Goal: Transaction & Acquisition: Purchase product/service

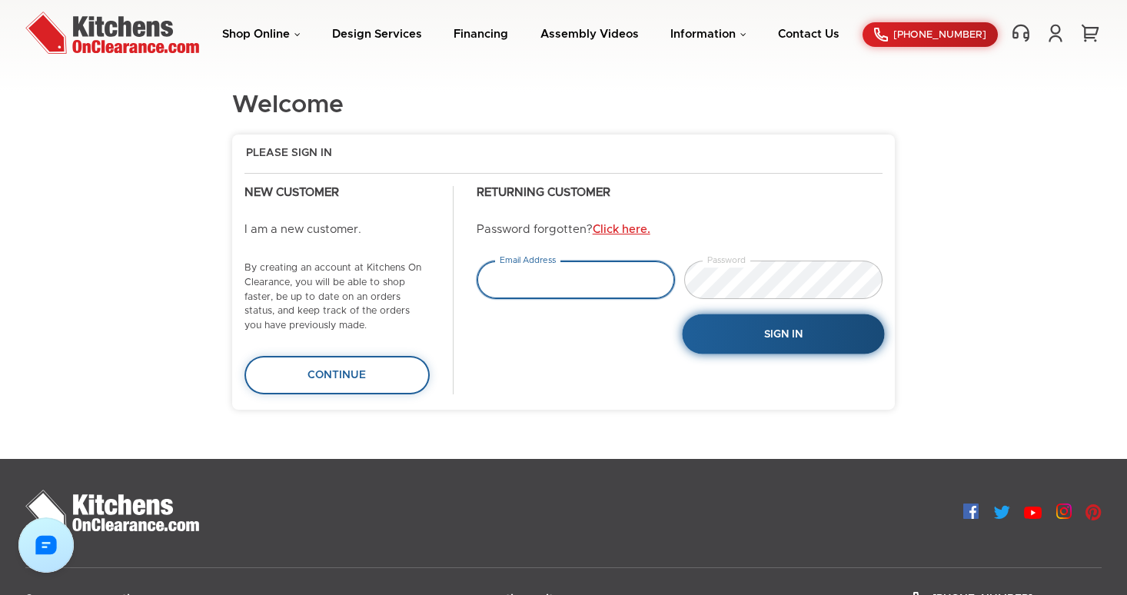
type input "tejas.hapani@gmail.com"
click at [780, 341] on button "Sign In" at bounding box center [783, 335] width 202 height 40
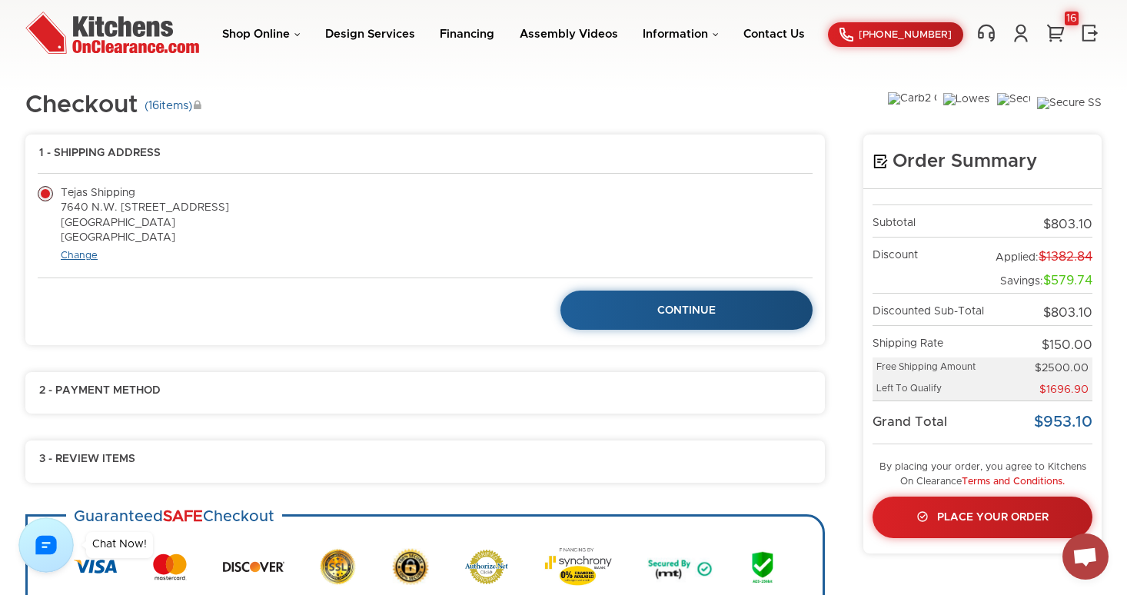
click at [84, 255] on link "Change" at bounding box center [79, 256] width 37 height 10
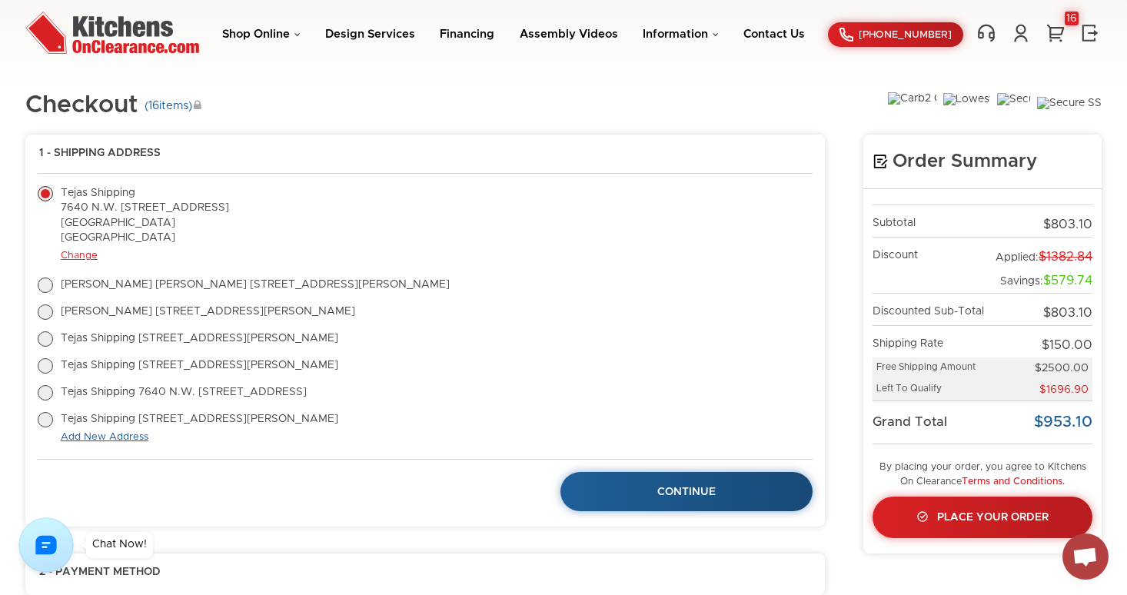
click at [105, 435] on link "Add New Address" at bounding box center [105, 437] width 88 height 10
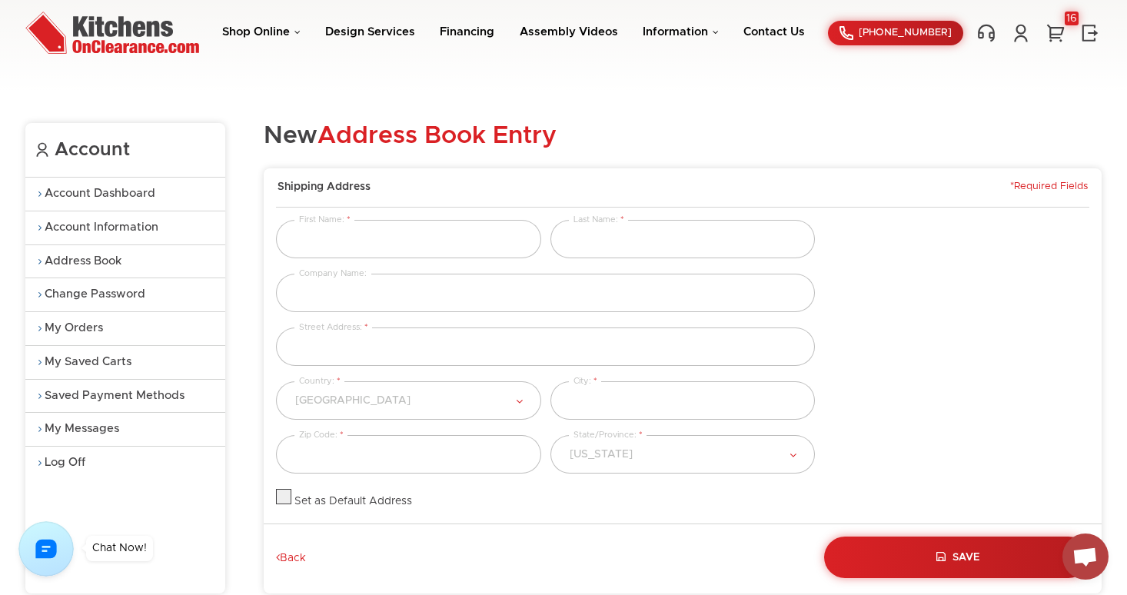
scroll to position [51, 0]
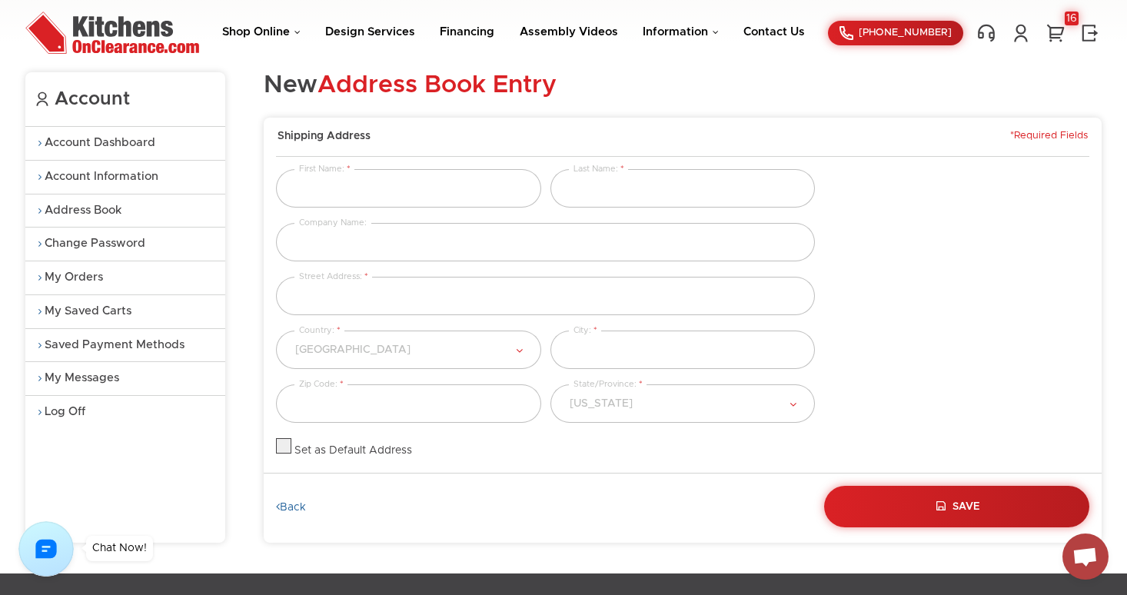
click at [294, 506] on link "Back" at bounding box center [291, 508] width 30 height 14
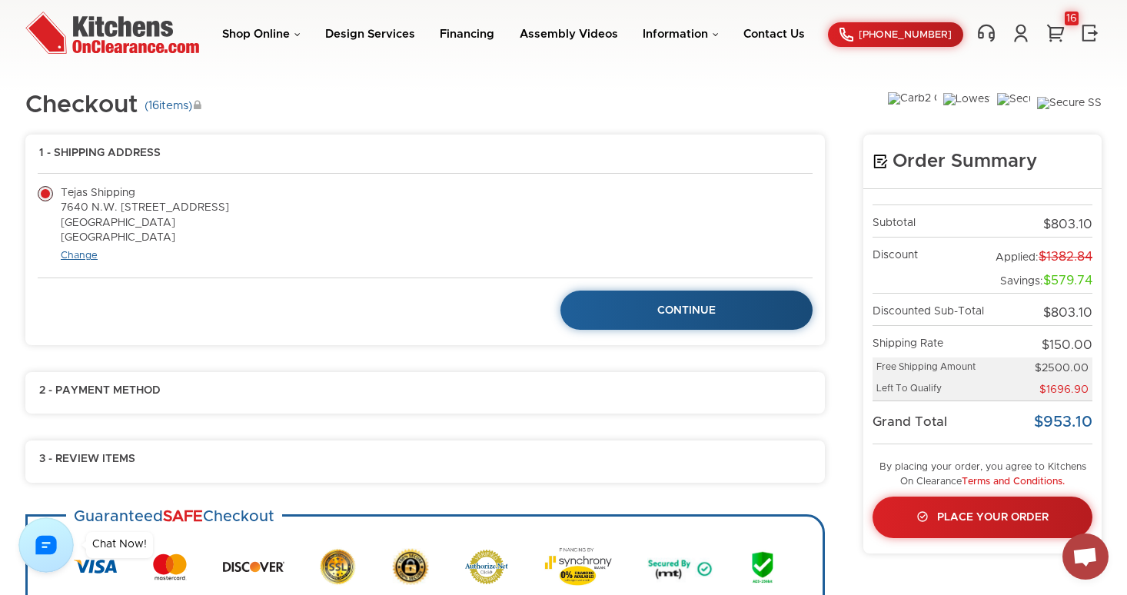
click at [79, 251] on link "Change" at bounding box center [79, 256] width 37 height 10
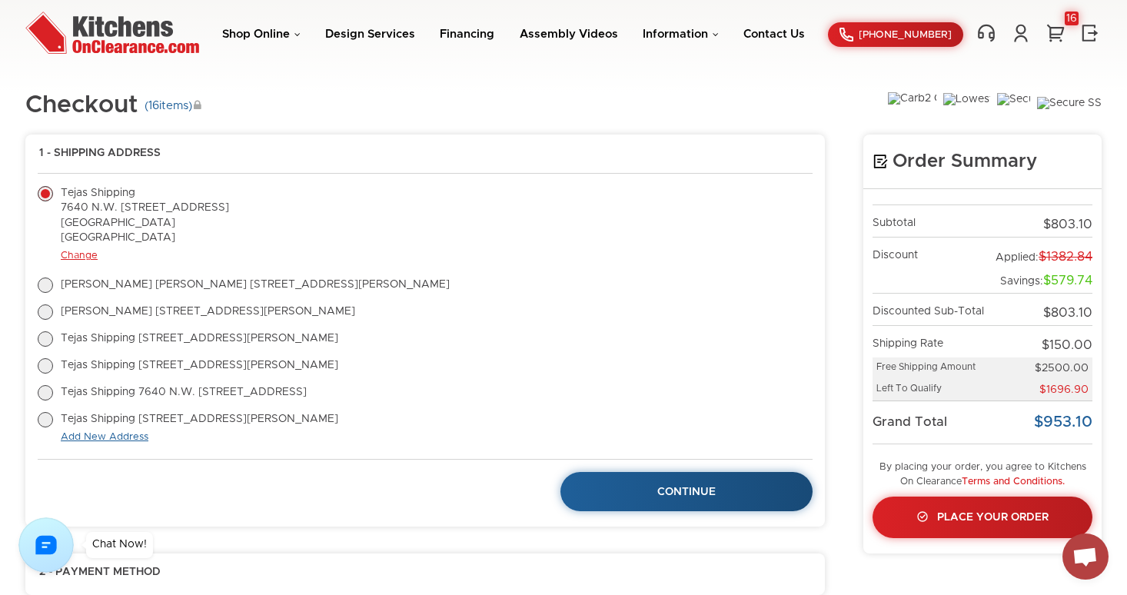
click at [108, 436] on link "Add New Address" at bounding box center [105, 437] width 88 height 10
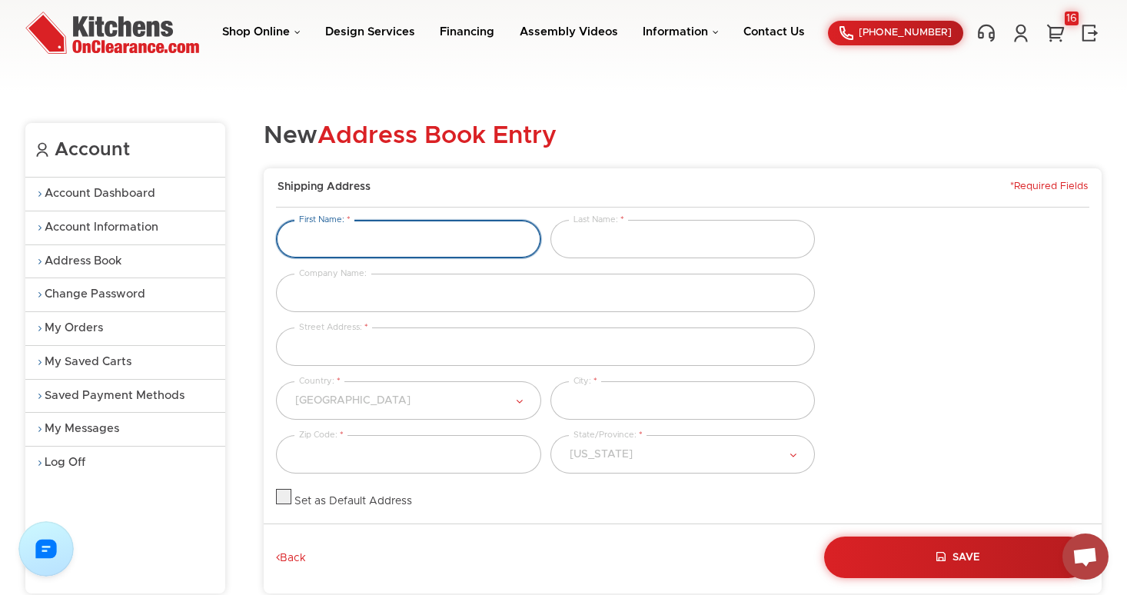
click at [359, 245] on input "text" at bounding box center [408, 239] width 265 height 38
type input "tester1"
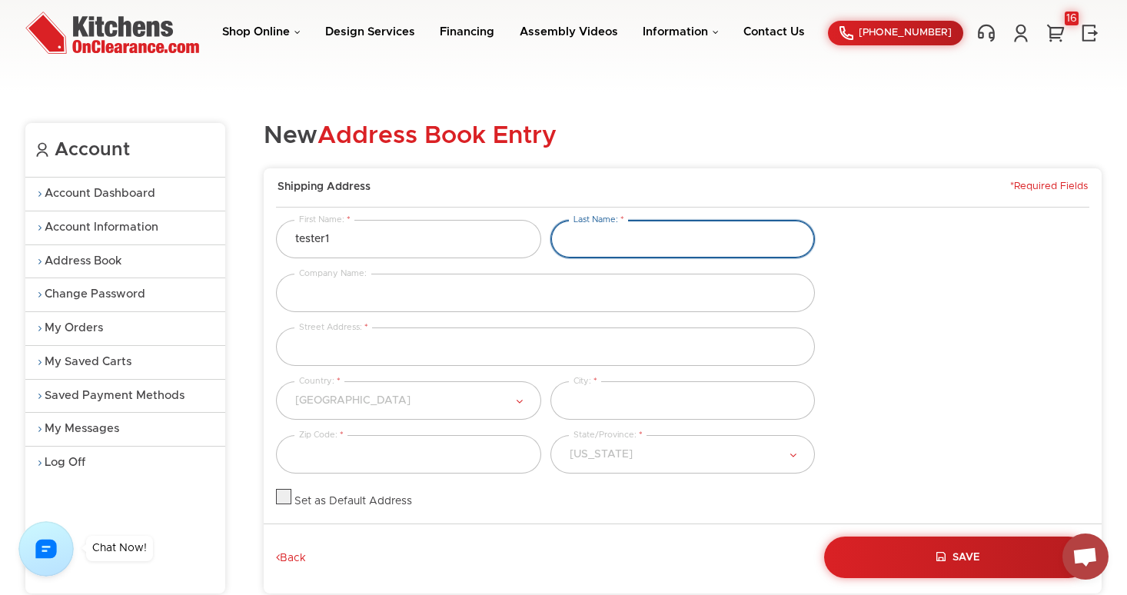
click at [610, 241] on input "text" at bounding box center [683, 239] width 265 height 38
type input "hi"
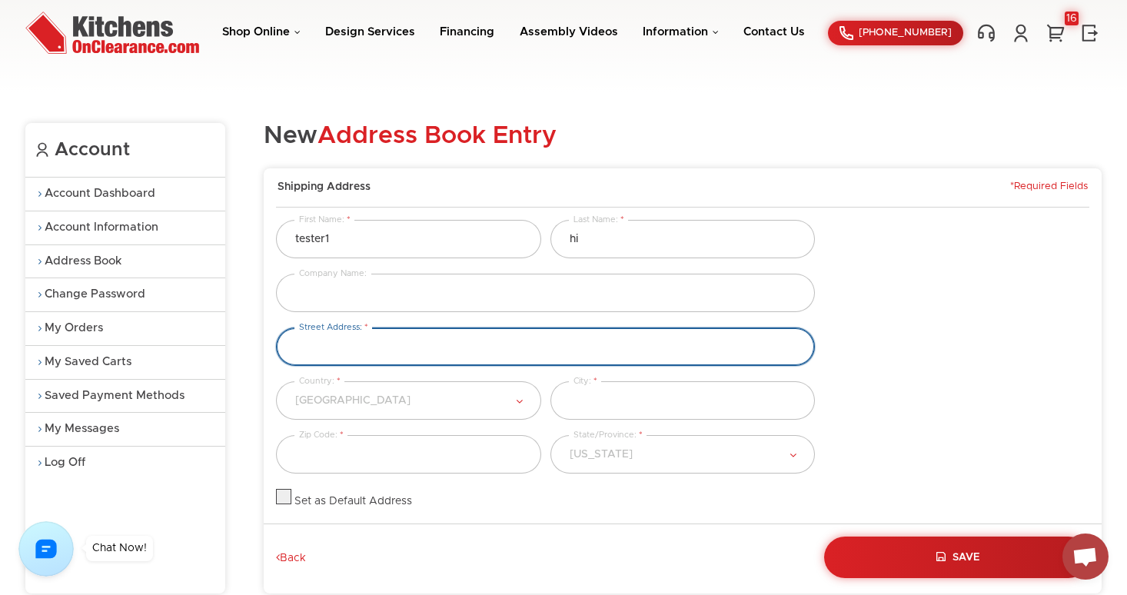
click at [395, 348] on input "text" at bounding box center [545, 347] width 539 height 38
type input "123 main st"
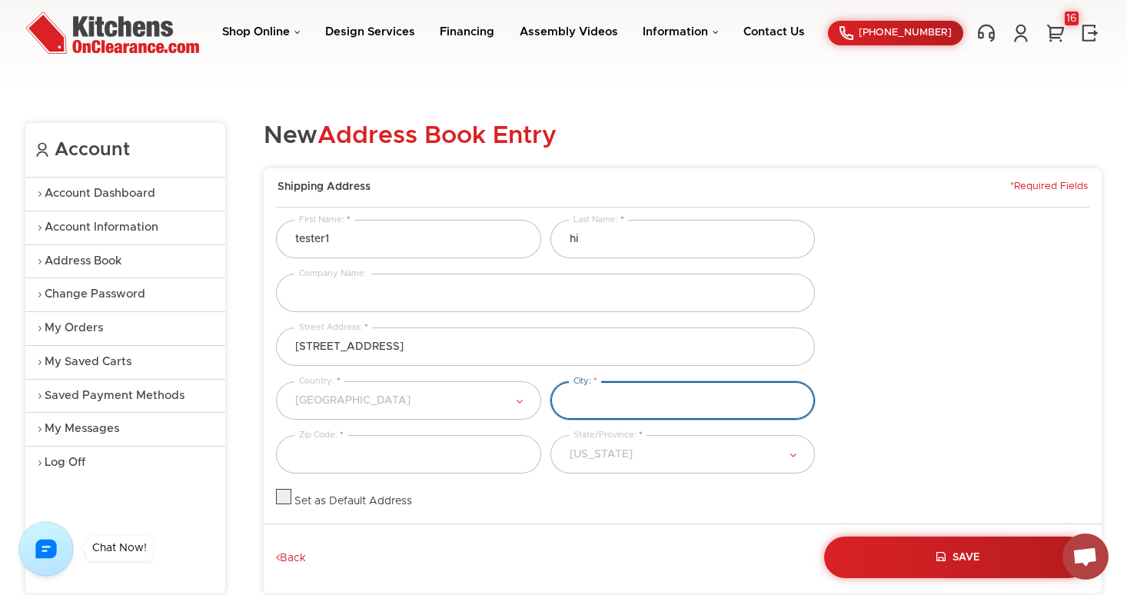
click at [608, 398] on input "text" at bounding box center [683, 400] width 265 height 38
type input "miami"
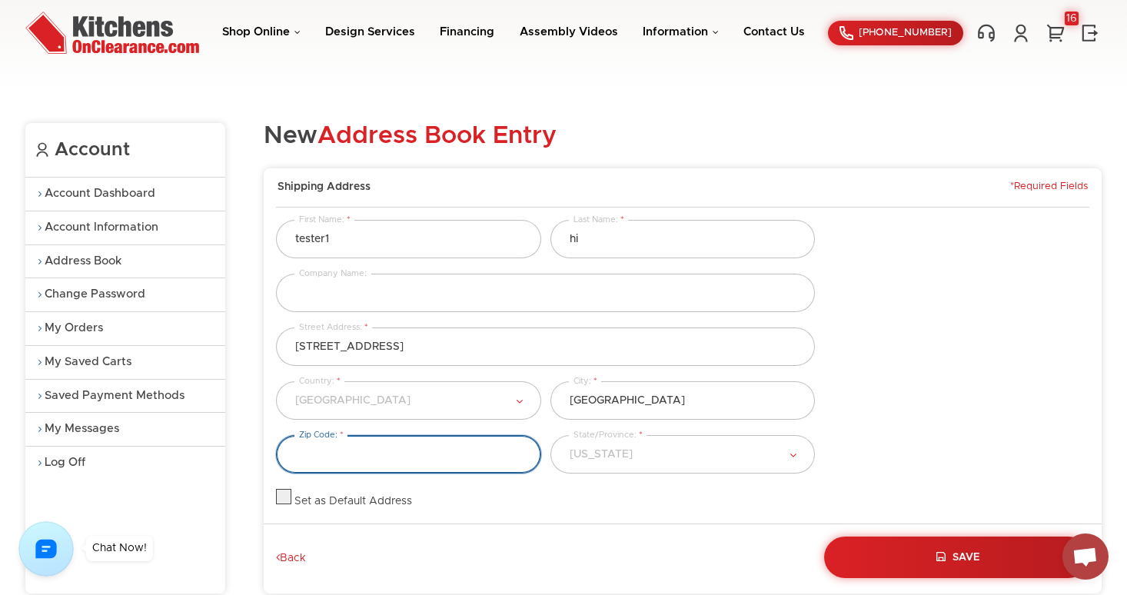
click at [444, 460] on input "text" at bounding box center [408, 454] width 265 height 38
type input "33140"
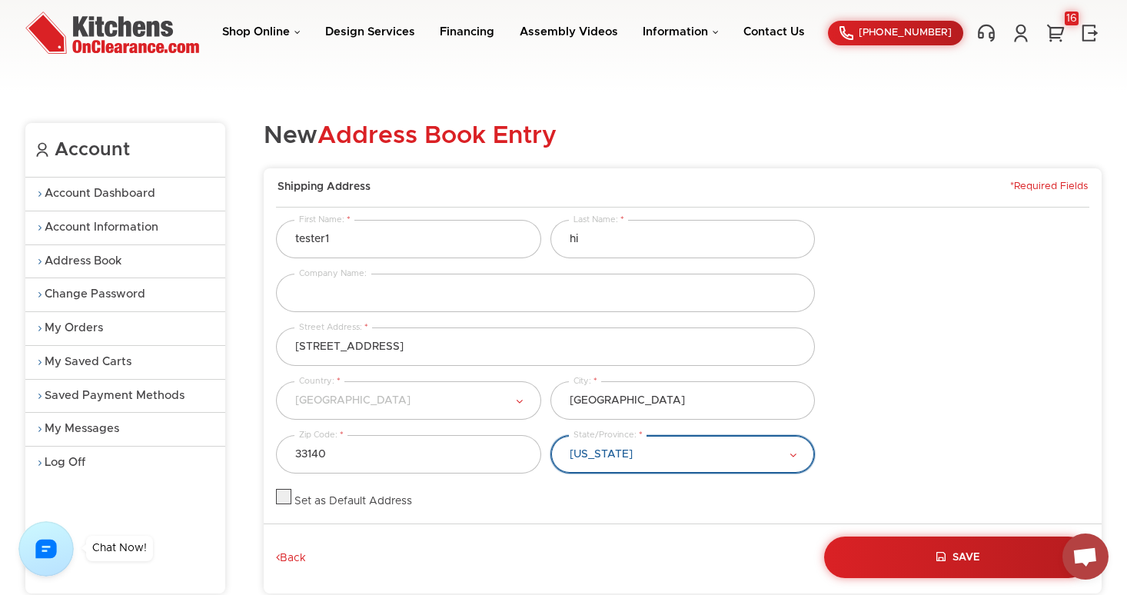
click at [682, 461] on select "Alabama Alaska American Samoa Arizona Arkansas California Colorado Connecticut …" at bounding box center [683, 454] width 265 height 38
select select "[US_STATE]"
click at [551, 435] on select "Alabama Alaska American Samoa Arizona Arkansas California Colorado Connecticut …" at bounding box center [683, 454] width 265 height 38
click at [821, 410] on div "Please Select Afghanistan Albania Algeria American Samoa Andorra Angola Anguill…" at bounding box center [682, 408] width 823 height 54
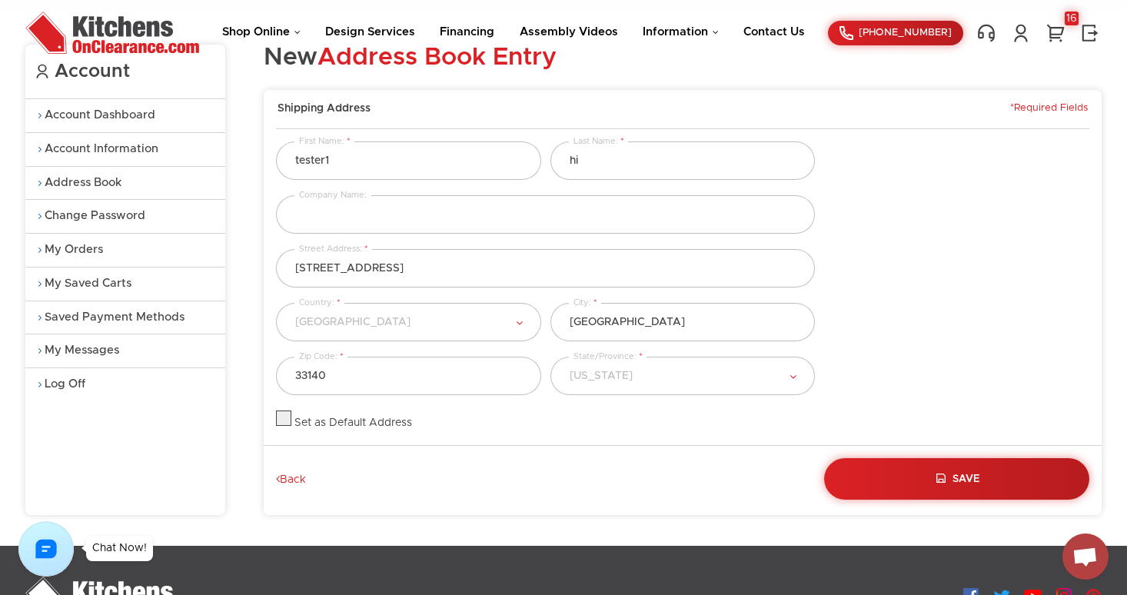
scroll to position [48, 0]
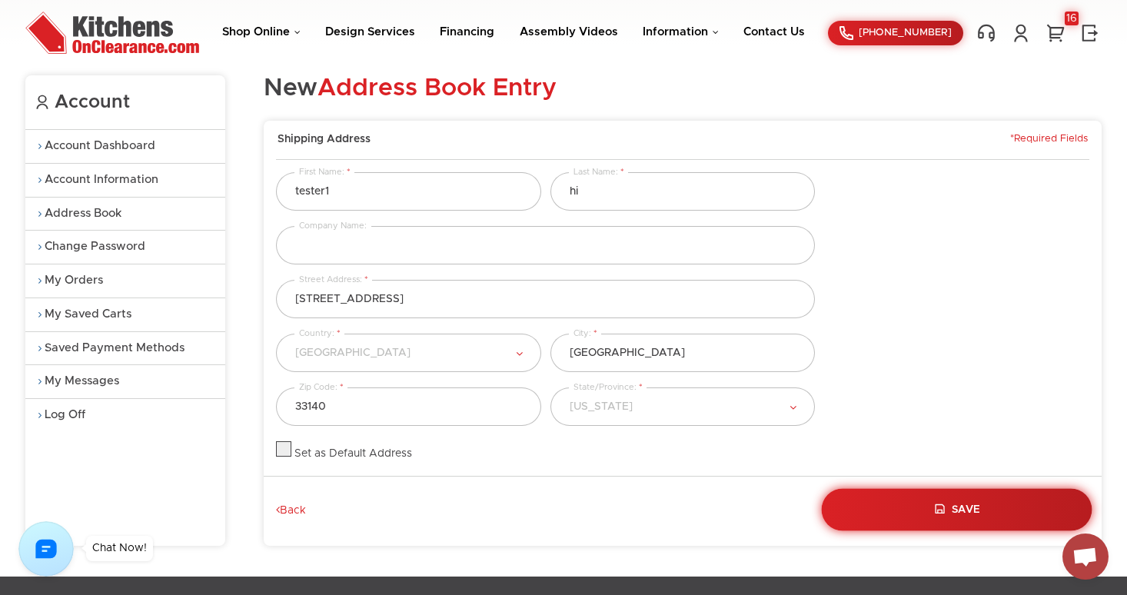
click at [957, 511] on span "Save" at bounding box center [967, 509] width 28 height 11
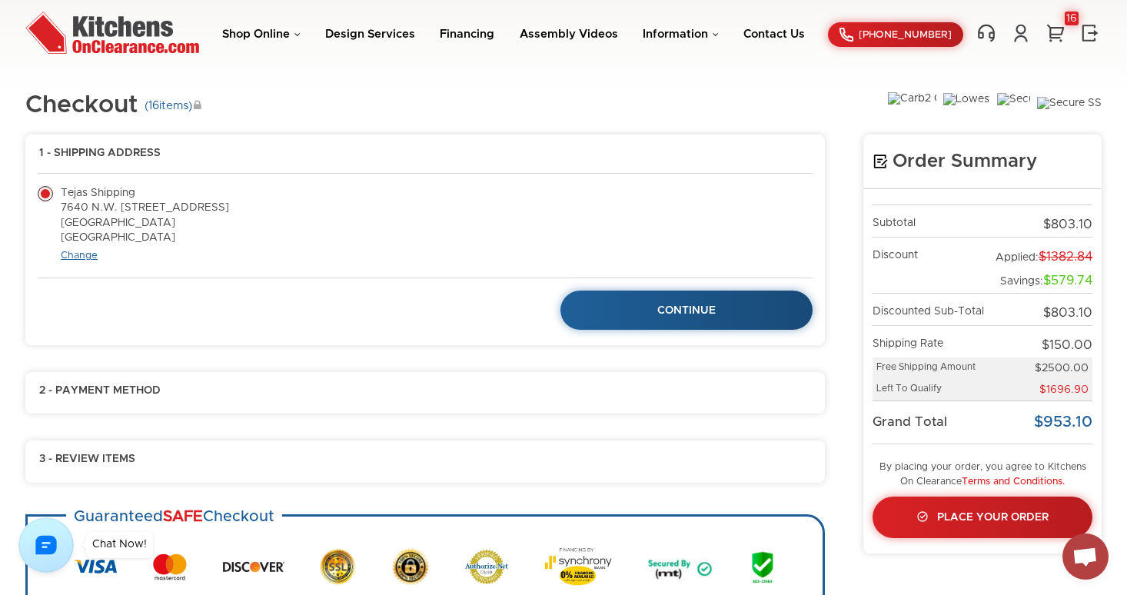
click at [88, 254] on link "Change" at bounding box center [79, 256] width 37 height 10
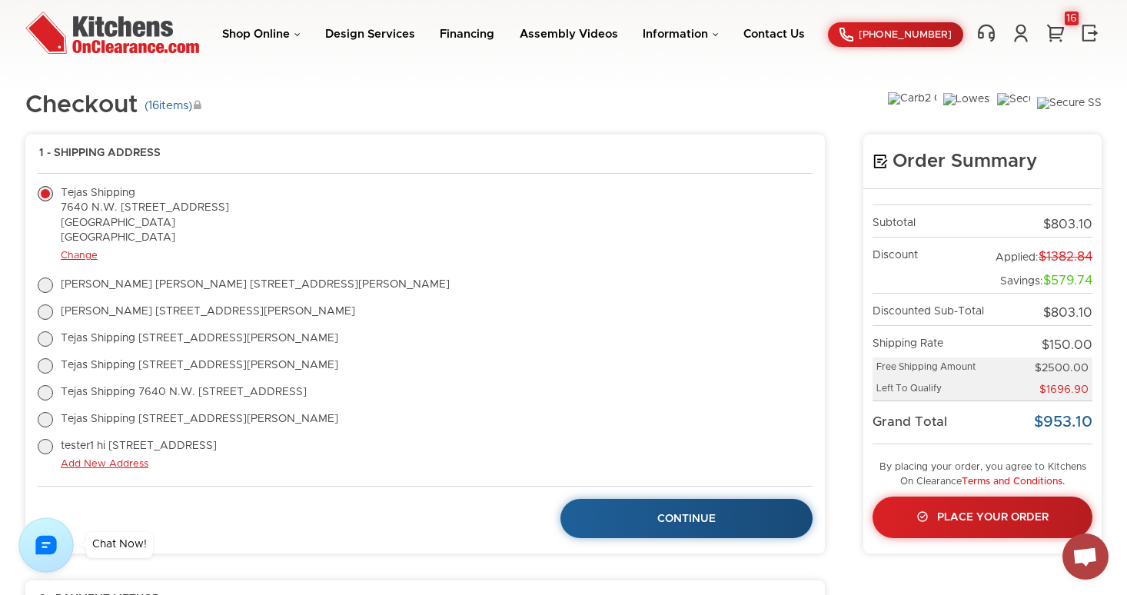
click at [51, 447] on label "tester1 hi 123 main st miami, FL 33140 United States" at bounding box center [127, 446] width 179 height 15
radio input "true"
click at [86, 257] on link "Change" at bounding box center [79, 256] width 37 height 10
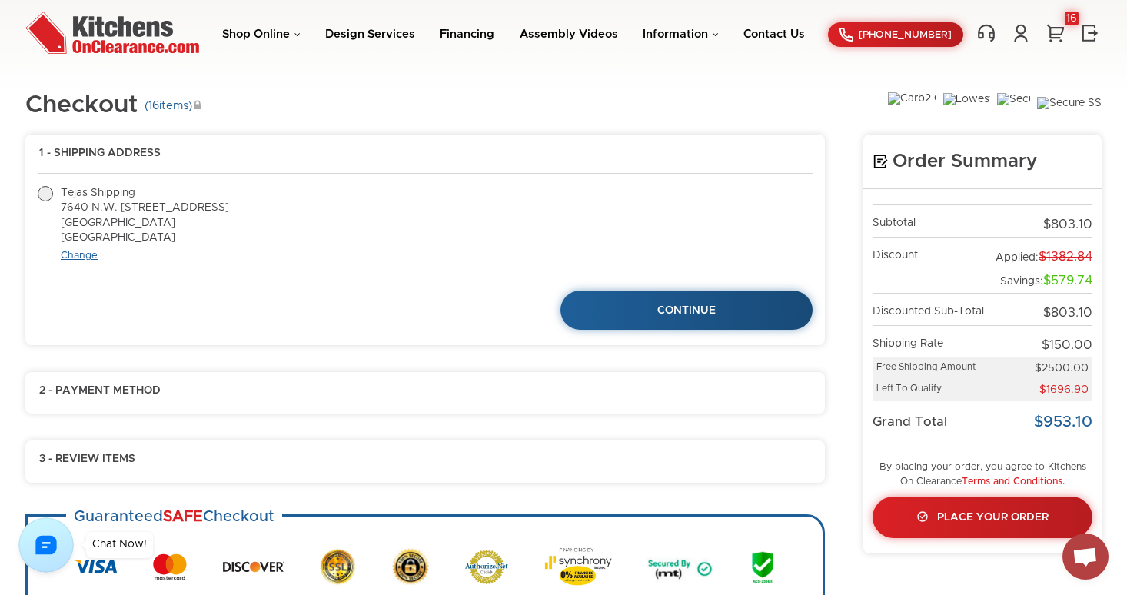
click at [85, 256] on link "Change" at bounding box center [79, 256] width 37 height 10
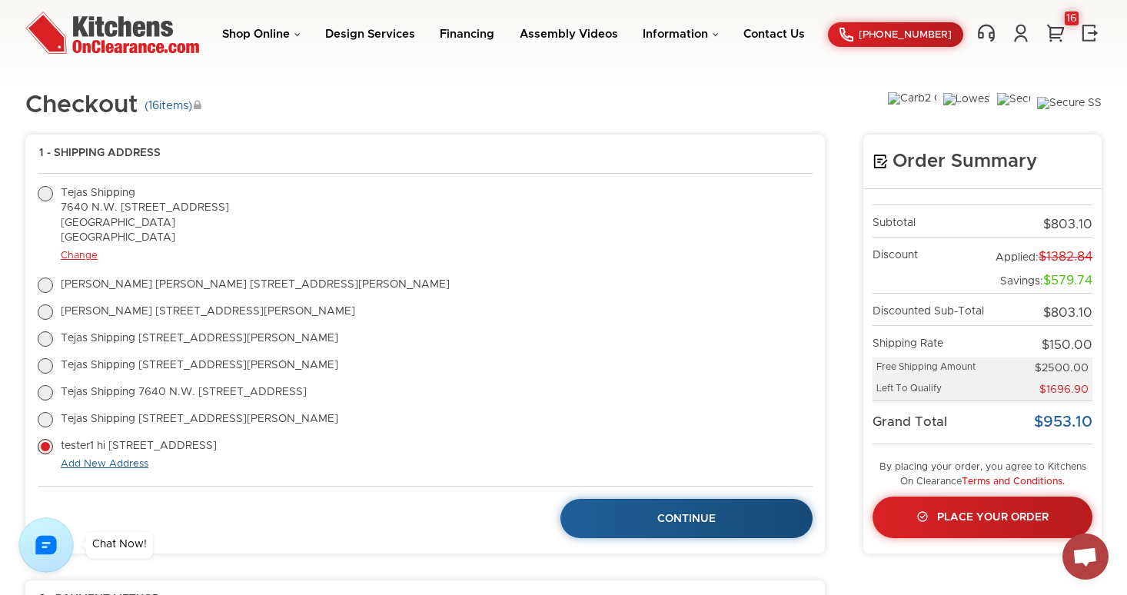
click at [108, 461] on link "Add New Address" at bounding box center [105, 464] width 88 height 10
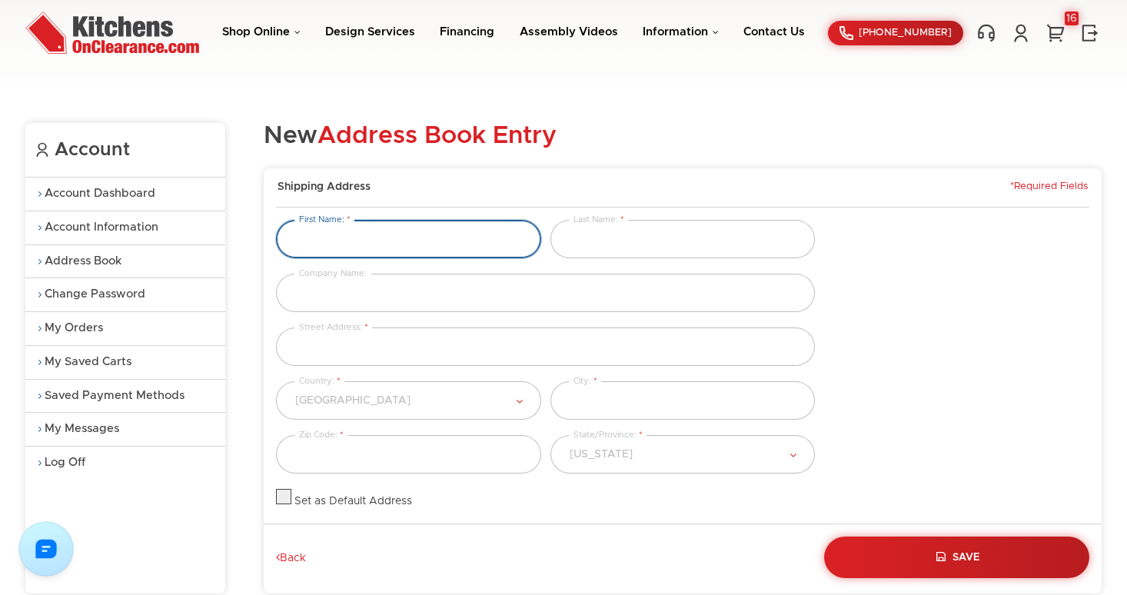
click at [375, 231] on input "text" at bounding box center [408, 239] width 265 height 38
type input "tester2"
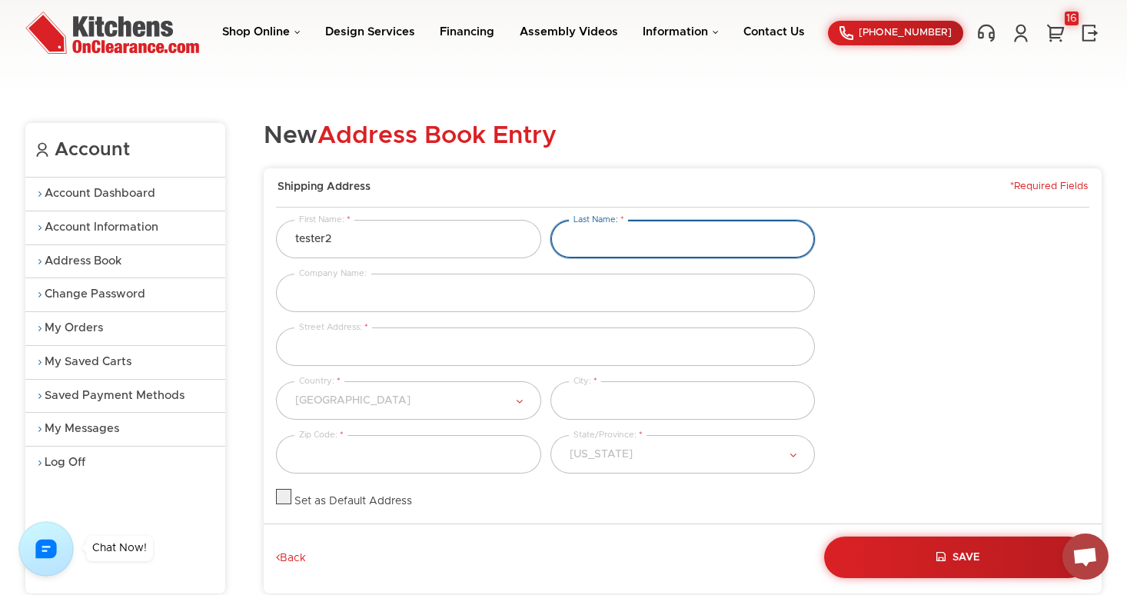
click at [588, 229] on input "text" at bounding box center [683, 239] width 265 height 38
type input "gip"
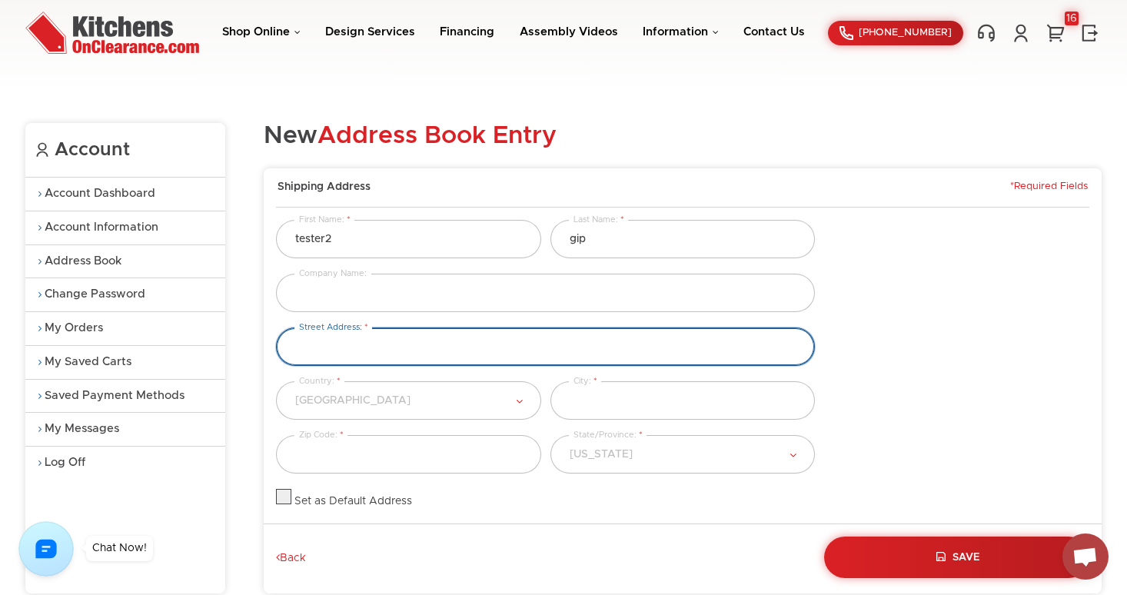
click at [391, 345] on input "text" at bounding box center [545, 347] width 539 height 38
type input "123 mian st"
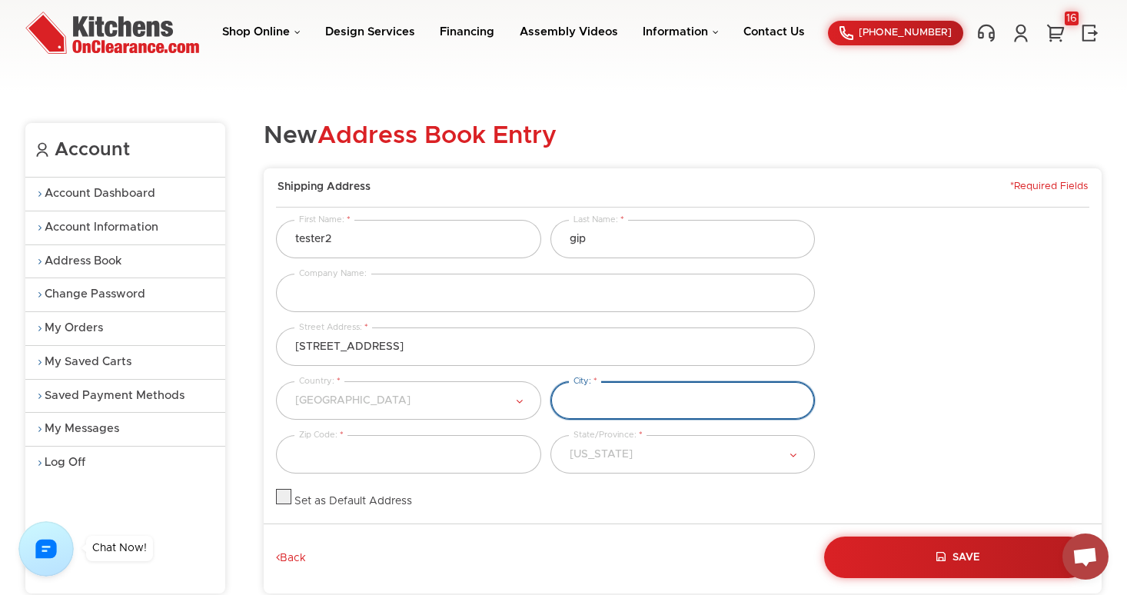
click at [604, 400] on input "text" at bounding box center [683, 400] width 265 height 38
type input "miami"
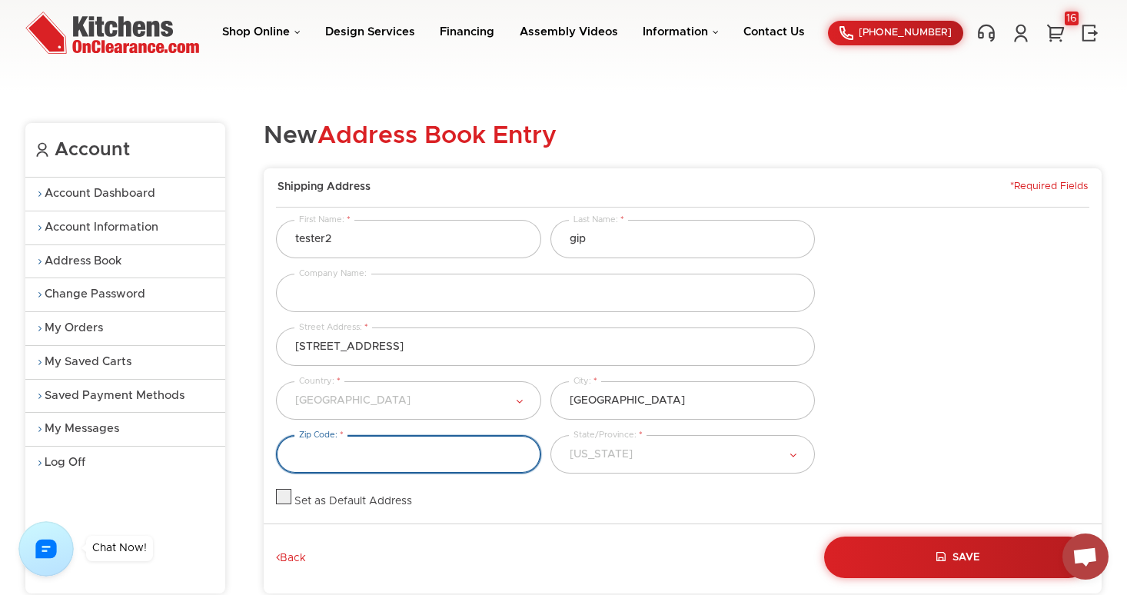
click at [464, 448] on input "text" at bounding box center [408, 454] width 265 height 38
type input "fl"
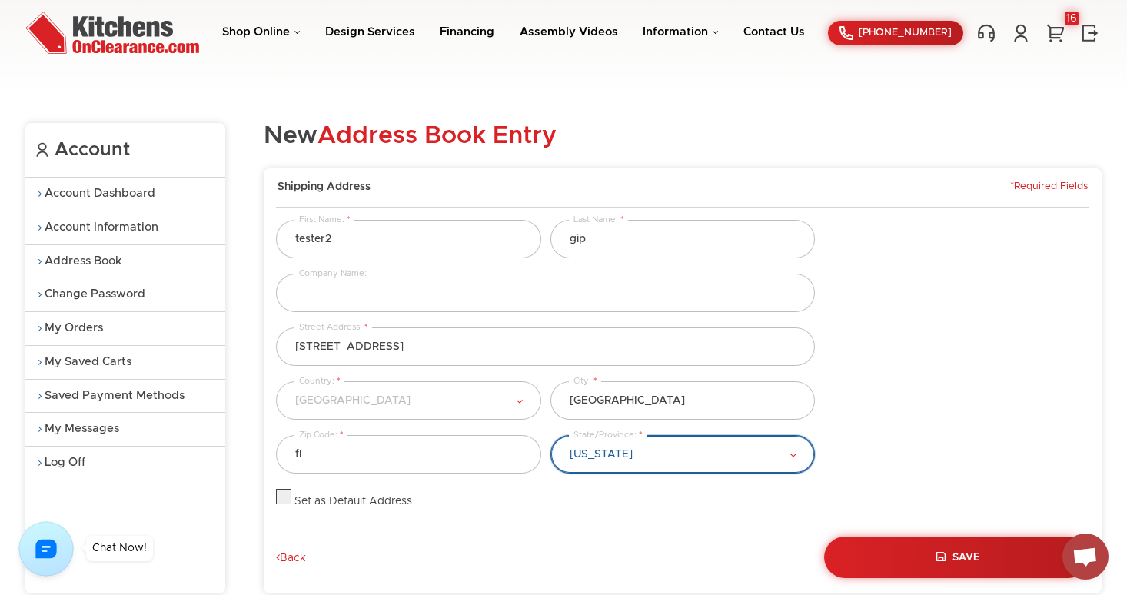
click at [681, 456] on select "[US_STATE] [US_STATE] [US_STATE] [US_STATE] [US_STATE] [US_STATE] [US_STATE] [U…" at bounding box center [683, 454] width 265 height 38
select select "[US_STATE]"
click at [551, 435] on select "[US_STATE] [US_STATE] [US_STATE] [US_STATE] [US_STATE] [US_STATE] [US_STATE] [U…" at bounding box center [683, 454] width 265 height 38
click at [286, 504] on label at bounding box center [283, 501] width 15 height 11
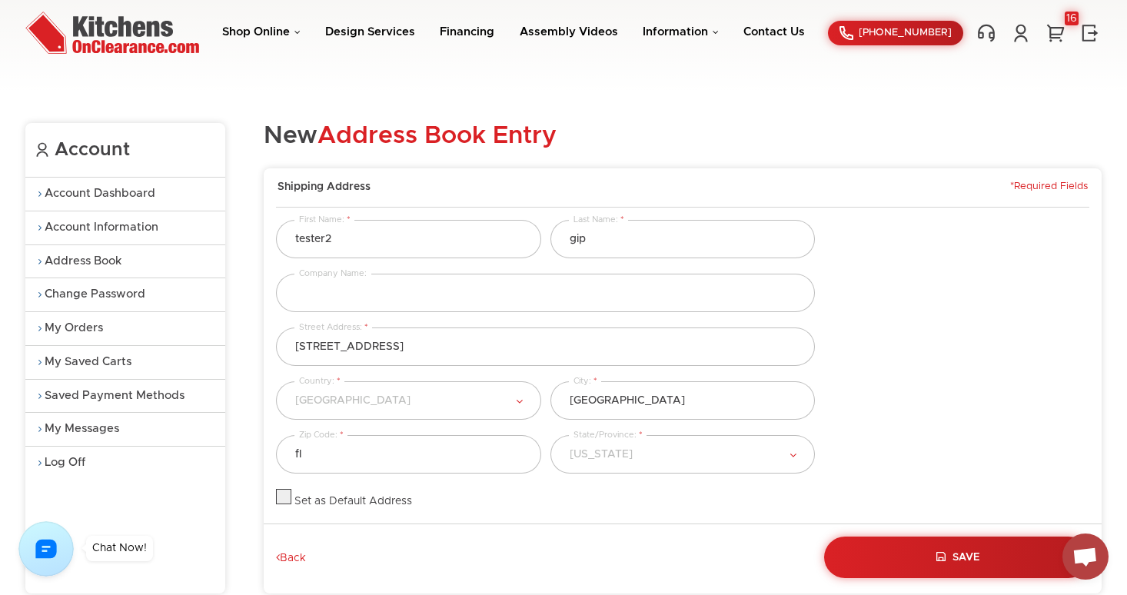
checkbox input "true"
click at [904, 553] on button "Save" at bounding box center [957, 558] width 271 height 42
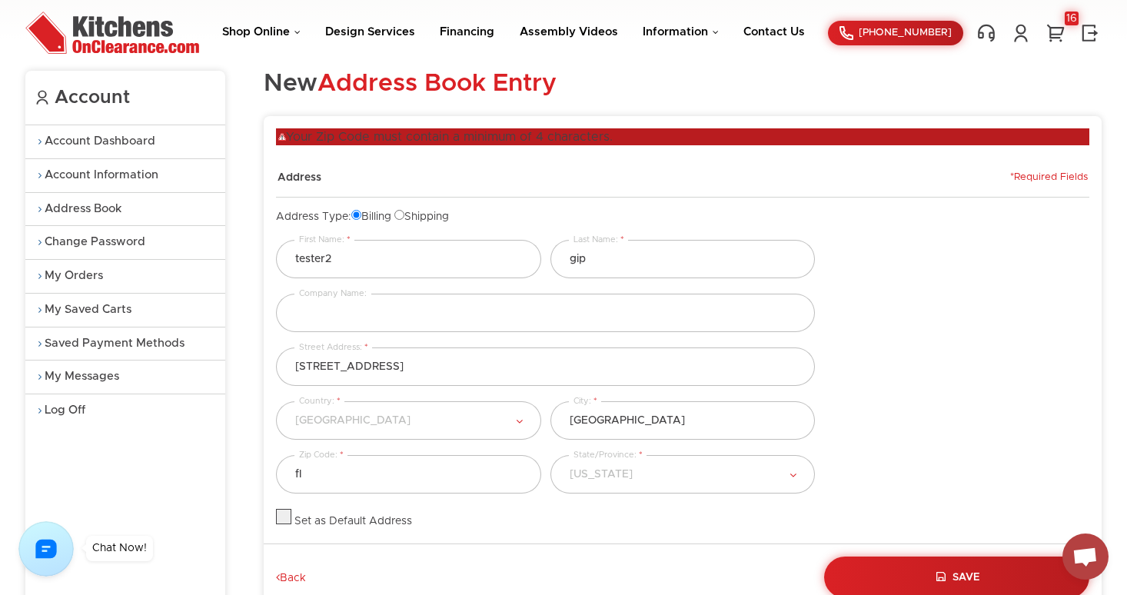
scroll to position [54, 0]
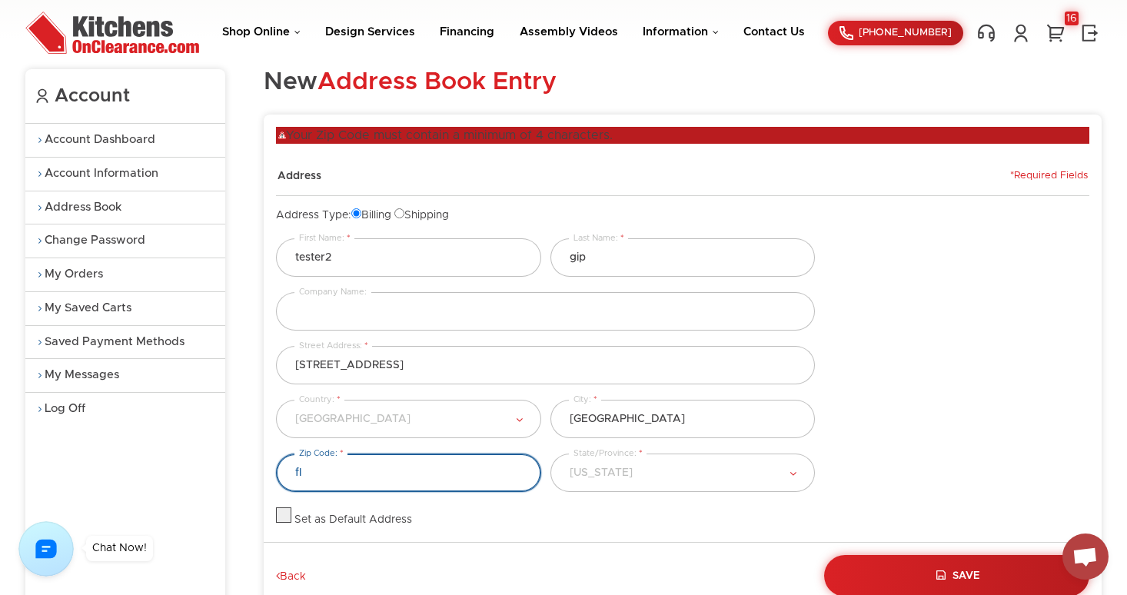
drag, startPoint x: 378, startPoint y: 484, endPoint x: 244, endPoint y: 455, distance: 137.0
click at [244, 455] on div "Account Account Dashboard Account Information Address Book Change Password My O…" at bounding box center [563, 340] width 1077 height 604
type input "33140"
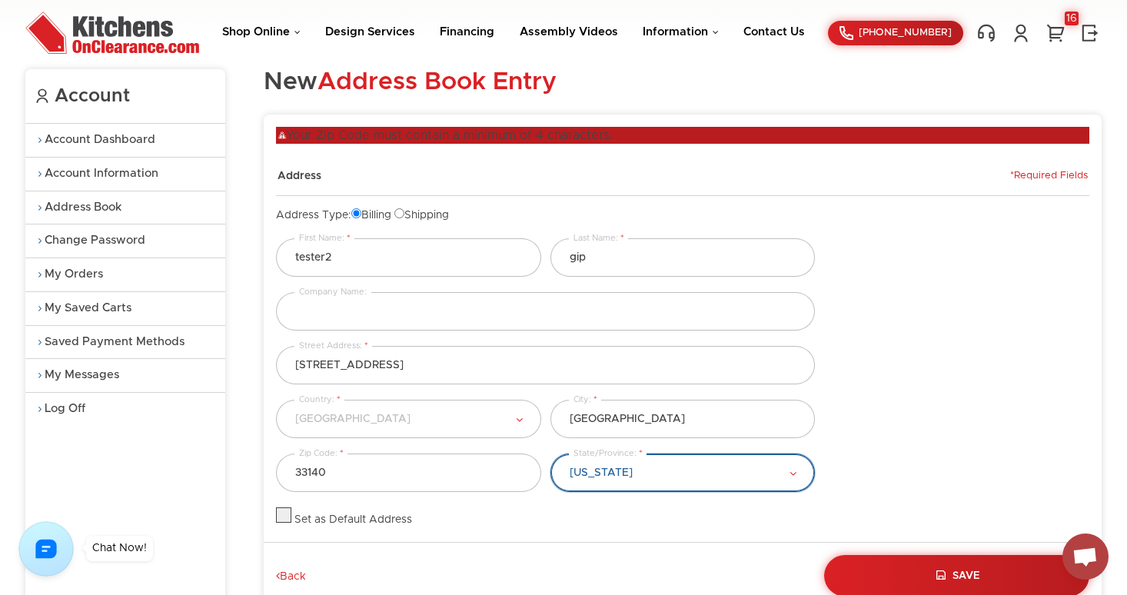
click at [688, 465] on select "Alabama Alaska American Samoa Arizona Arkansas California Colorado Connecticut …" at bounding box center [683, 473] width 265 height 38
select select "Florida"
click at [551, 454] on select "Alabama Alaska American Samoa Arizona Arkansas California Colorado Connecticut …" at bounding box center [683, 473] width 265 height 38
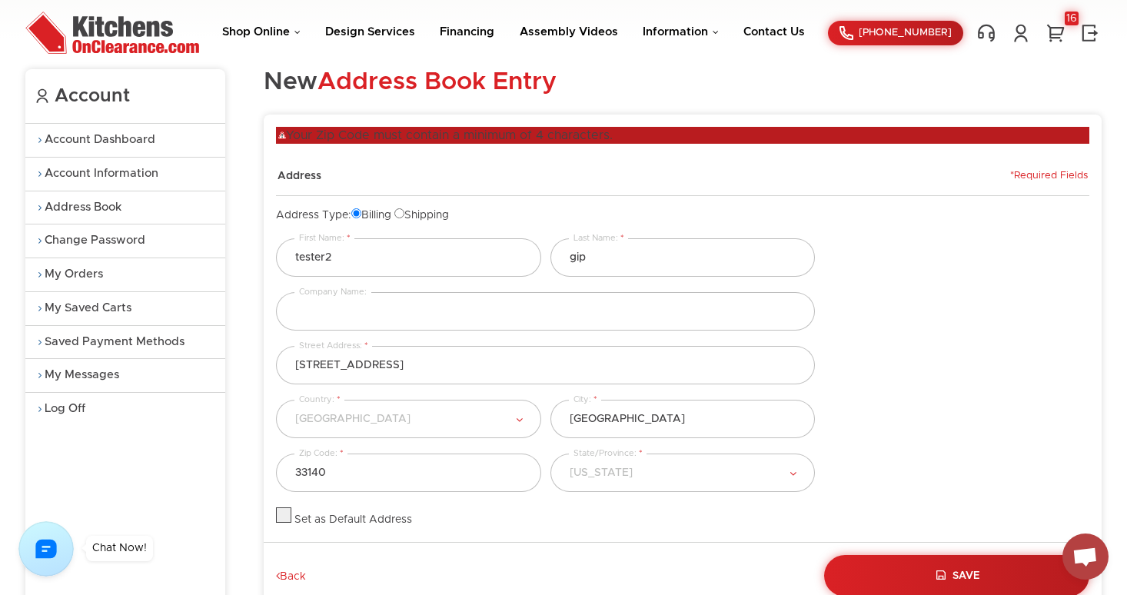
click at [285, 514] on label at bounding box center [283, 519] width 15 height 11
checkbox input "true"
click at [939, 557] on button "Save" at bounding box center [957, 576] width 271 height 42
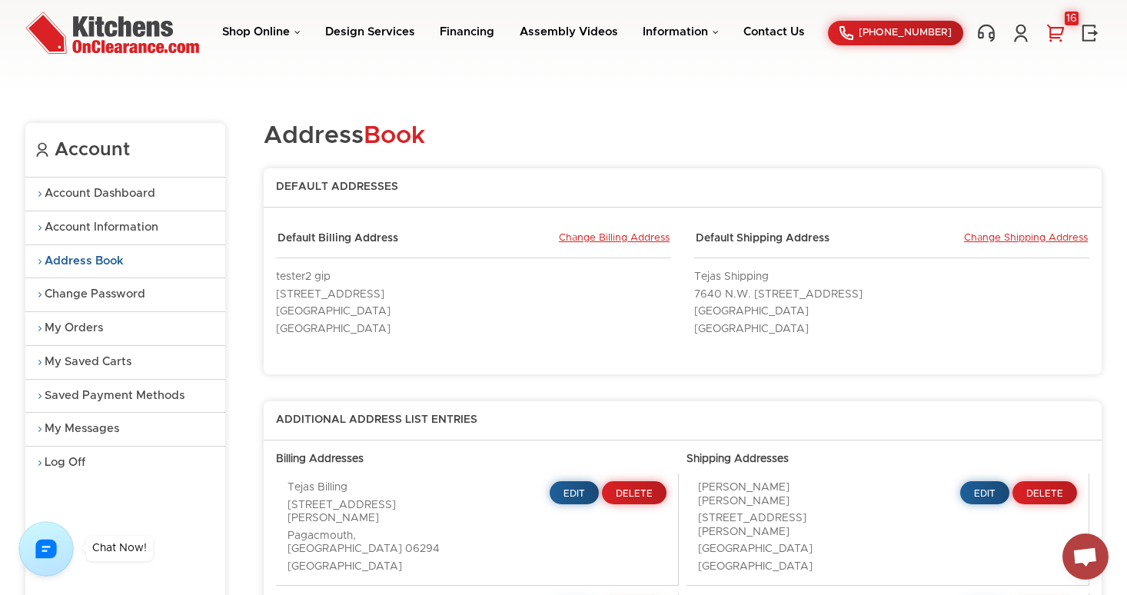
click at [1058, 32] on link "16" at bounding box center [1055, 33] width 23 height 20
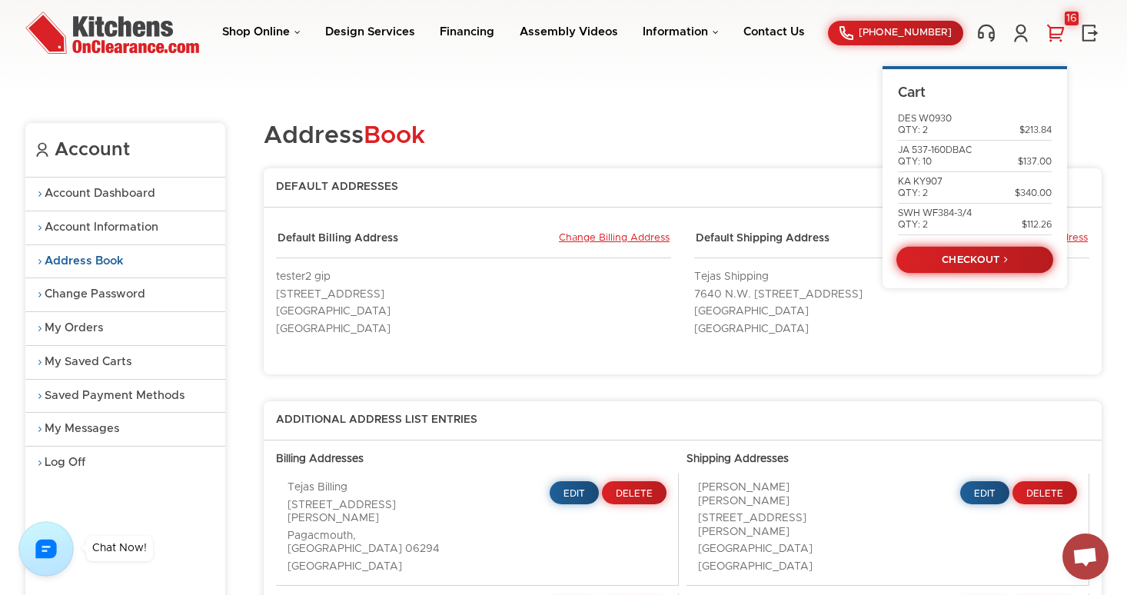
click at [971, 265] on link "CHECKOUT" at bounding box center [975, 260] width 157 height 27
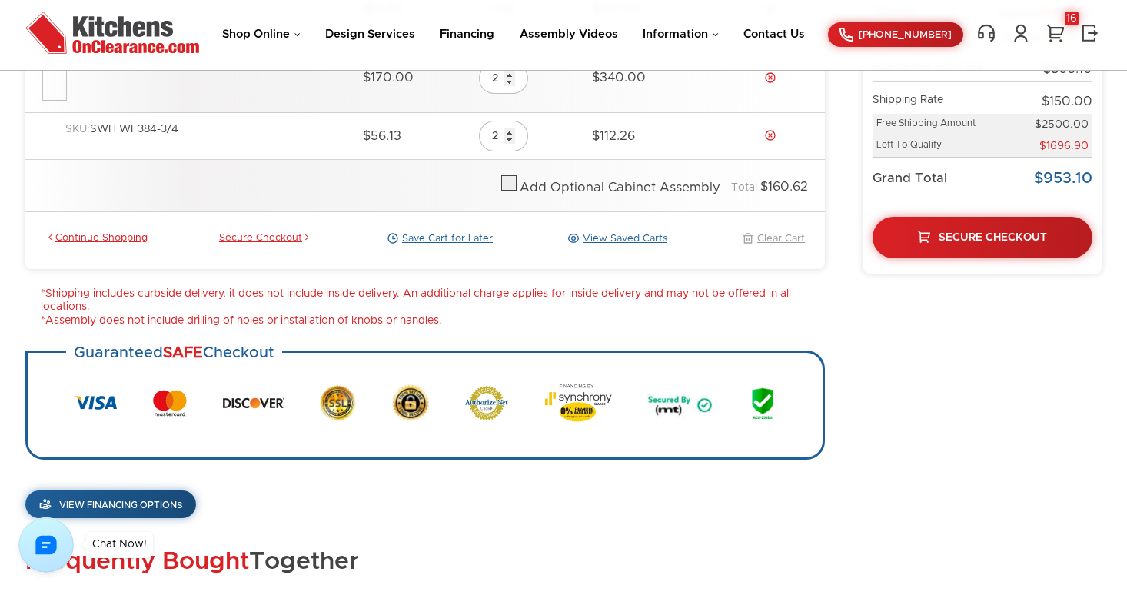
scroll to position [407, 0]
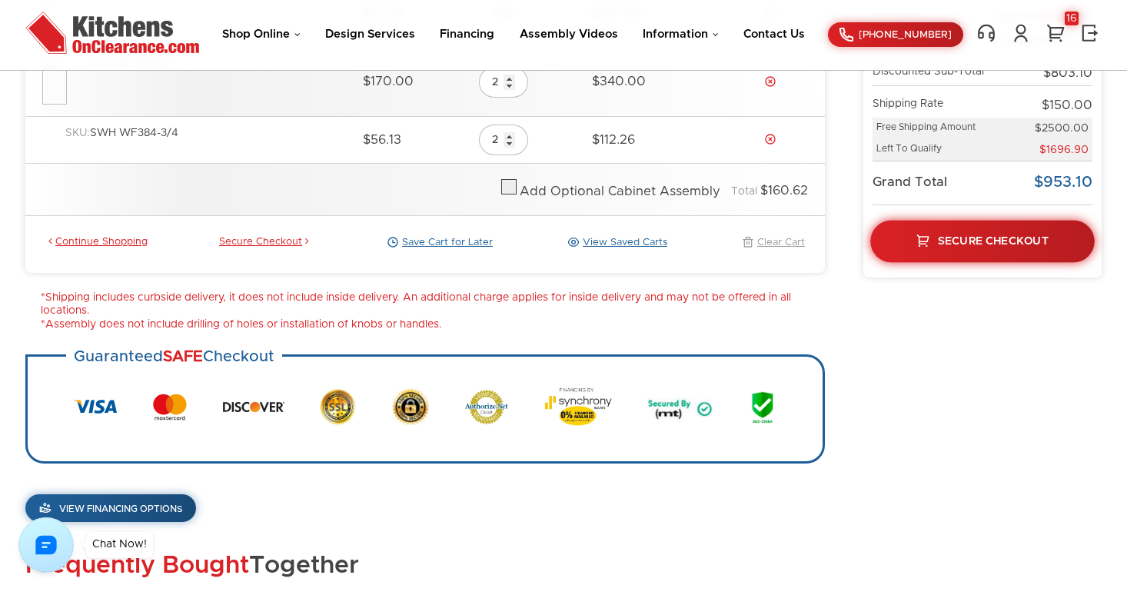
click at [978, 244] on span "Secure Checkout" at bounding box center [993, 240] width 111 height 11
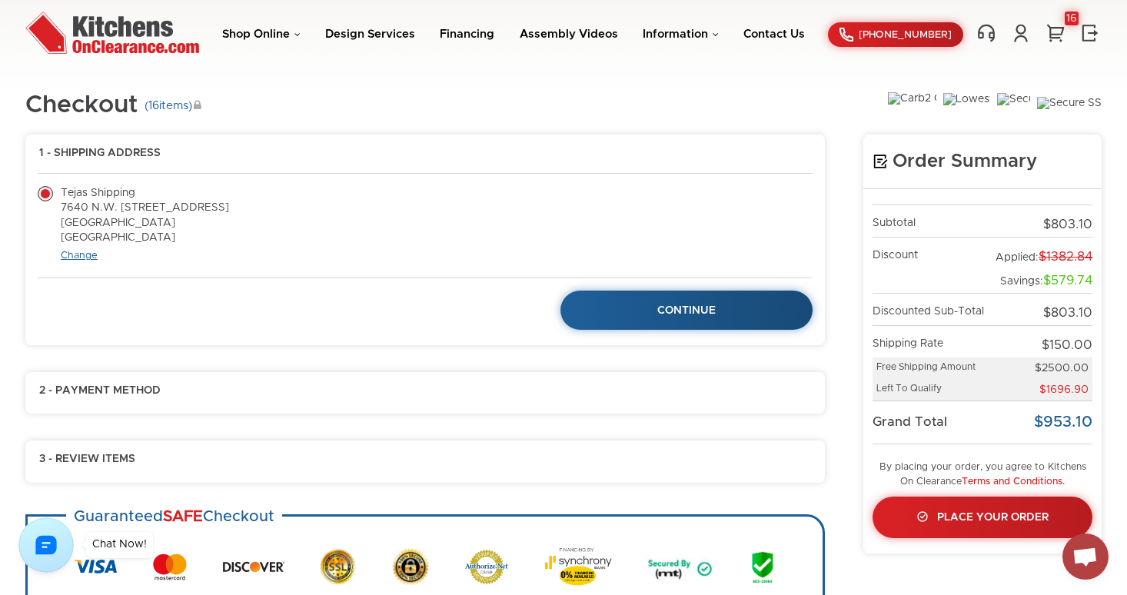
click at [71, 251] on link "Change" at bounding box center [79, 256] width 37 height 10
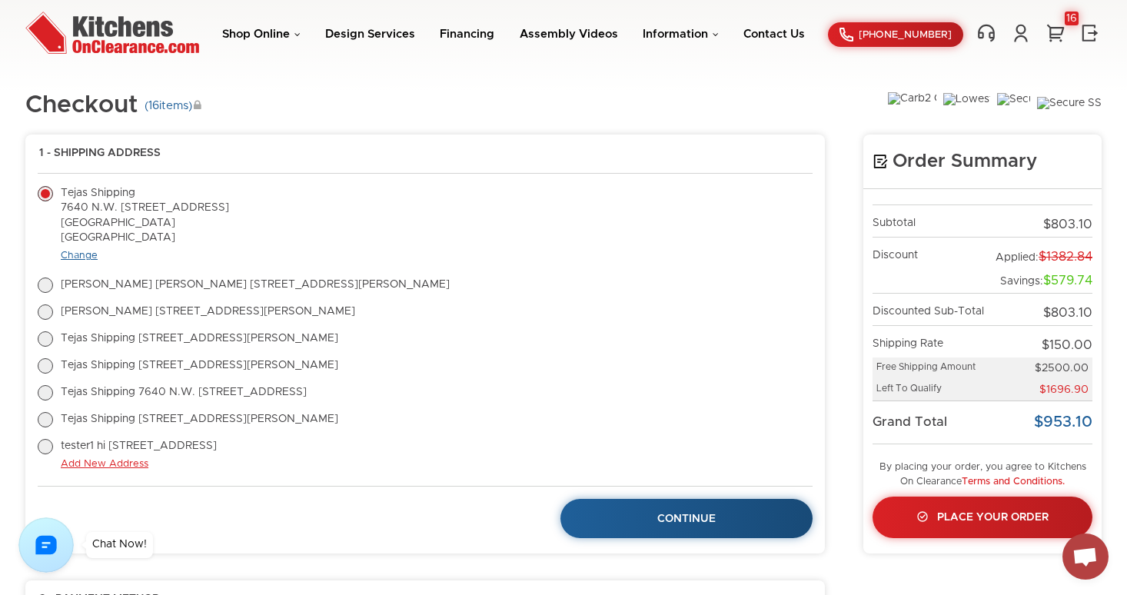
click at [76, 255] on link "Change" at bounding box center [79, 256] width 37 height 10
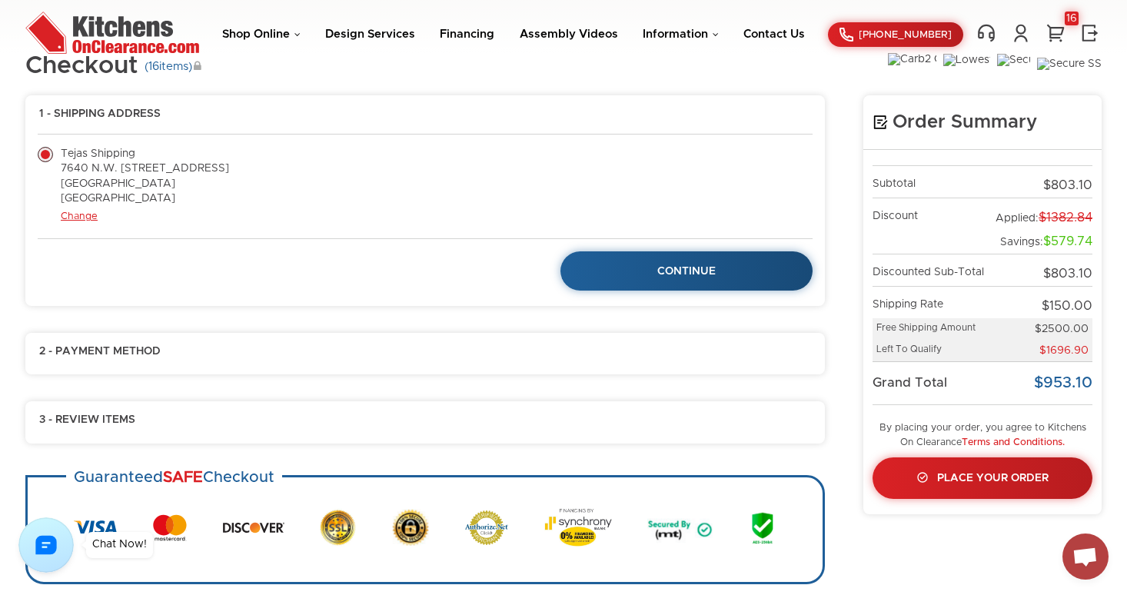
scroll to position [56, 0]
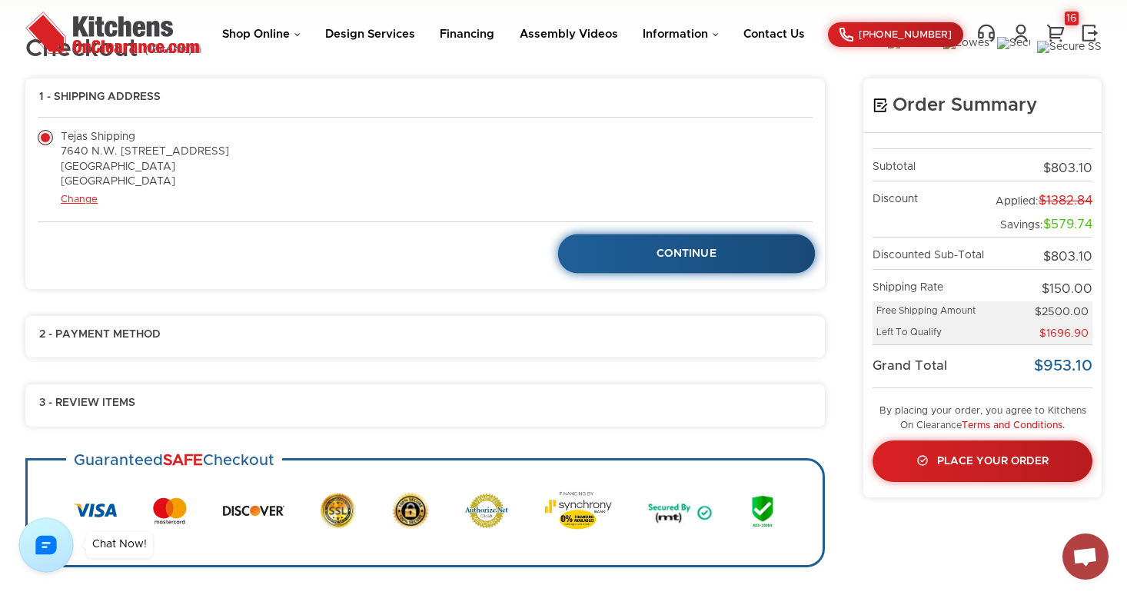
click at [700, 258] on span "Continue" at bounding box center [687, 253] width 60 height 11
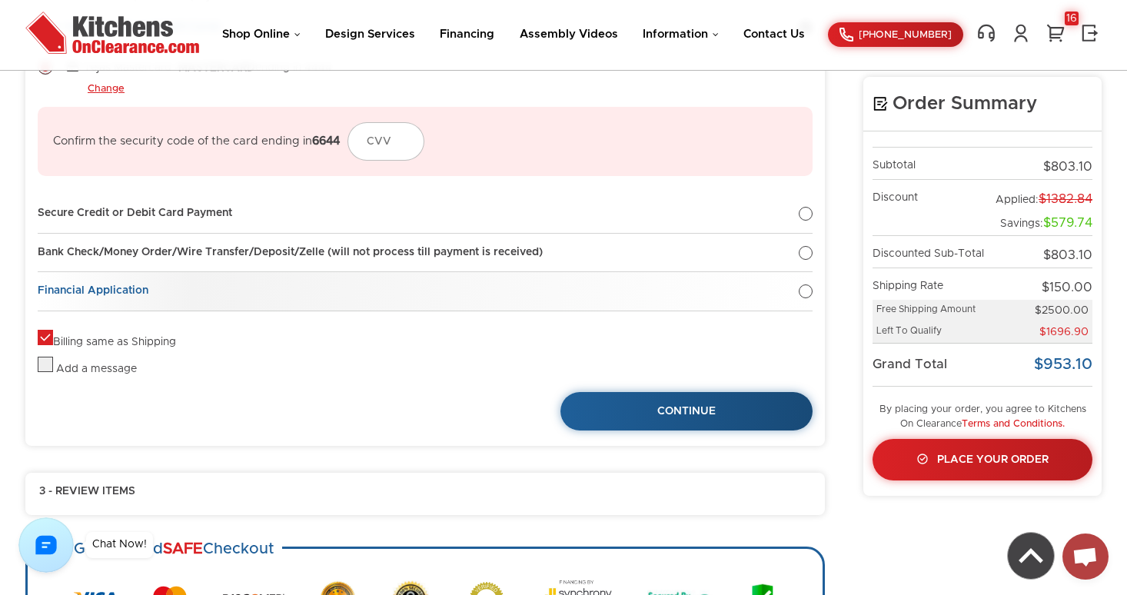
scroll to position [268, 0]
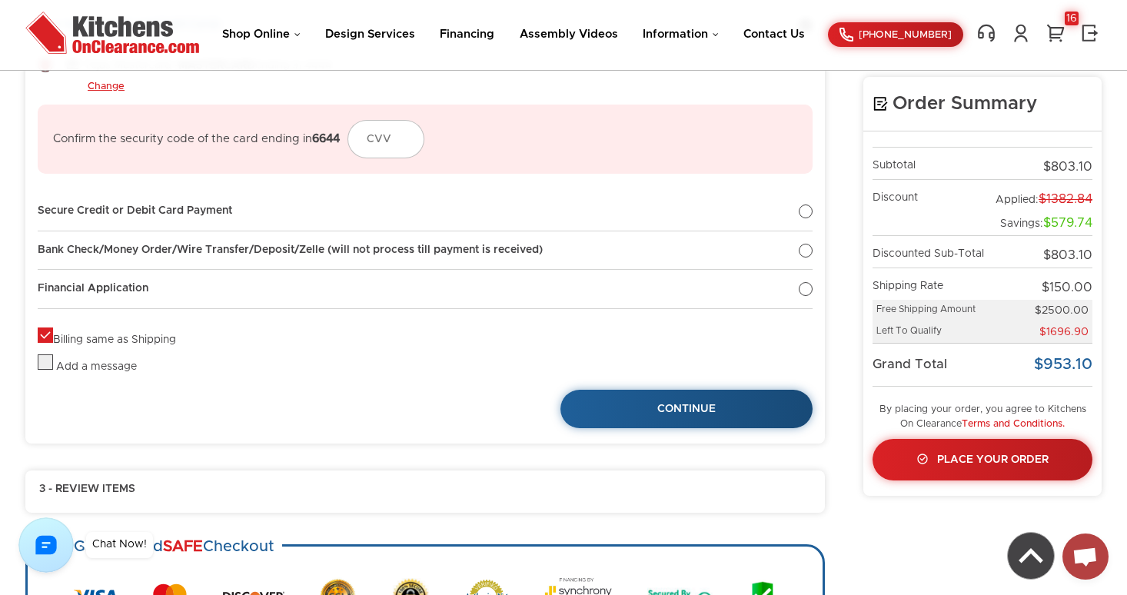
click at [51, 335] on label "Billing same as Shipping" at bounding box center [107, 340] width 138 height 11
click at [42, 338] on label "Billing same as Shipping" at bounding box center [107, 340] width 138 height 11
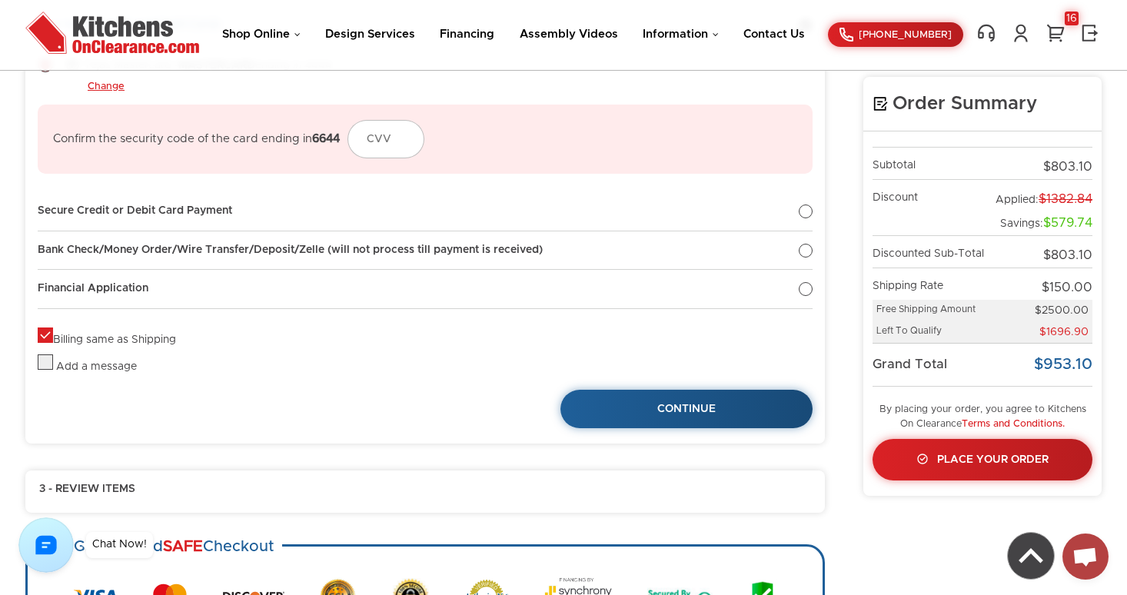
checkbox input "false"
click at [1027, 32] on link at bounding box center [1021, 33] width 23 height 20
click at [903, 95] on link "My Account" at bounding box center [941, 98] width 154 height 12
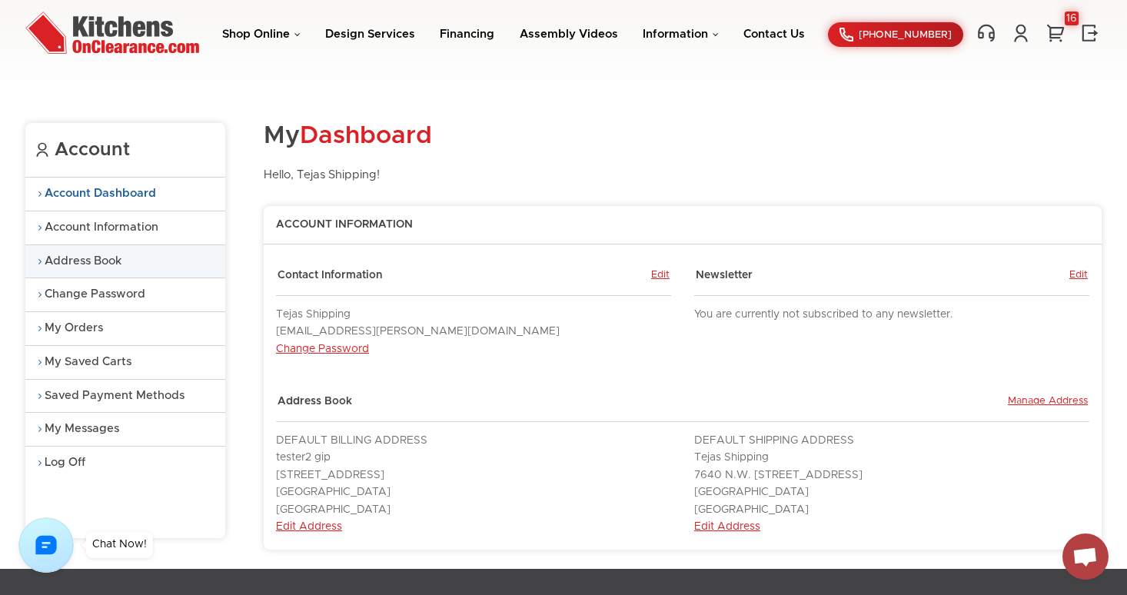
click at [82, 271] on link "Address Book" at bounding box center [125, 261] width 200 height 33
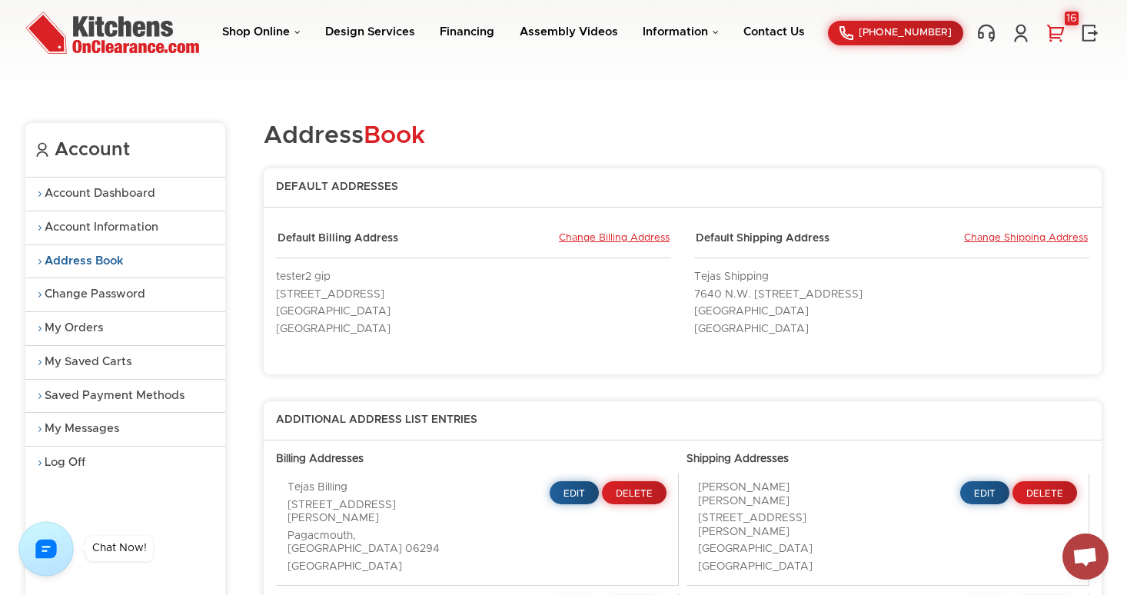
click at [1053, 34] on link "16" at bounding box center [1055, 33] width 23 height 20
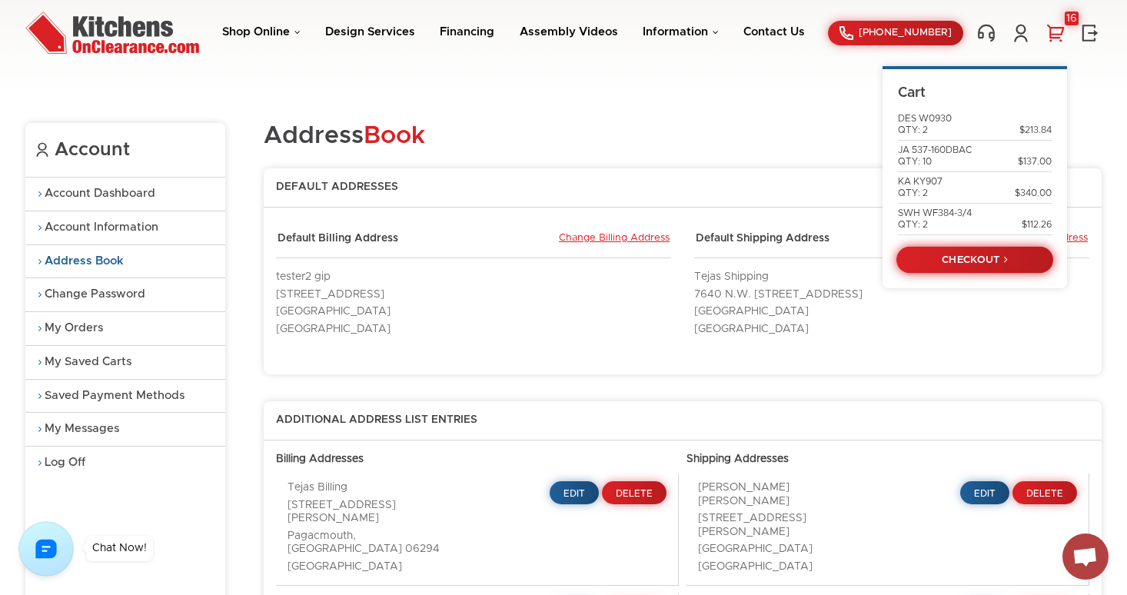
click at [992, 260] on link "CHECKOUT" at bounding box center [975, 260] width 157 height 27
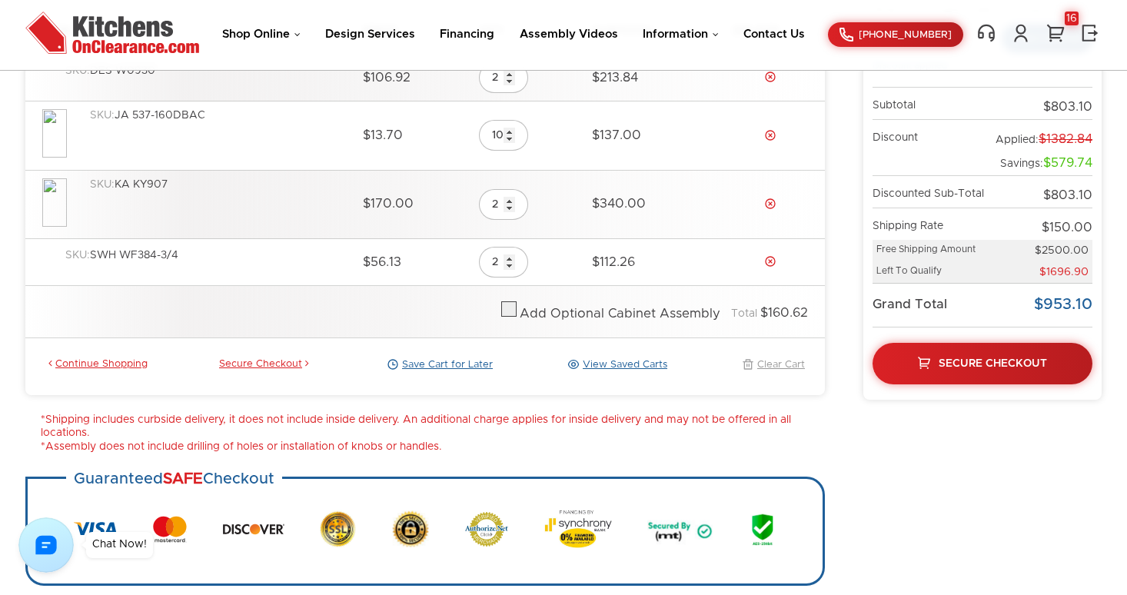
scroll to position [286, 0]
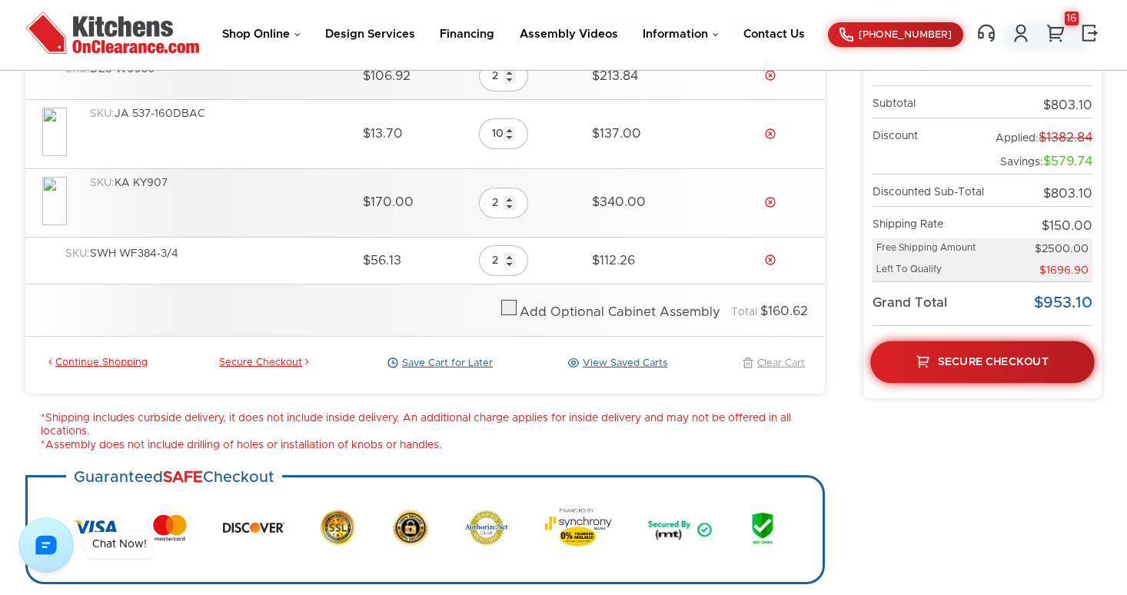
click at [969, 361] on span "Secure Checkout" at bounding box center [993, 361] width 111 height 11
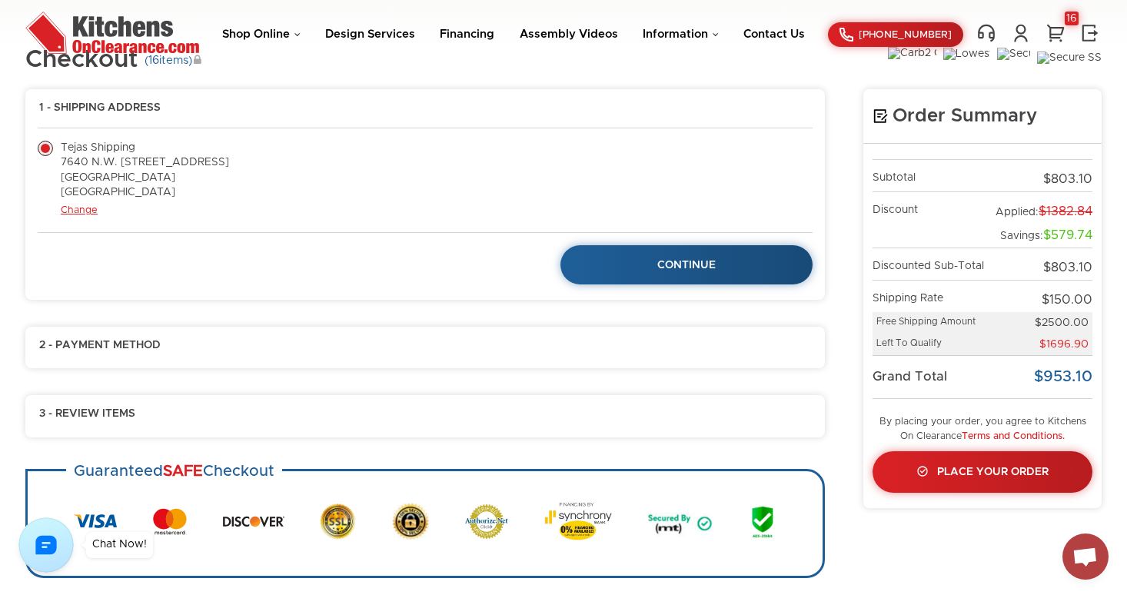
scroll to position [48, 0]
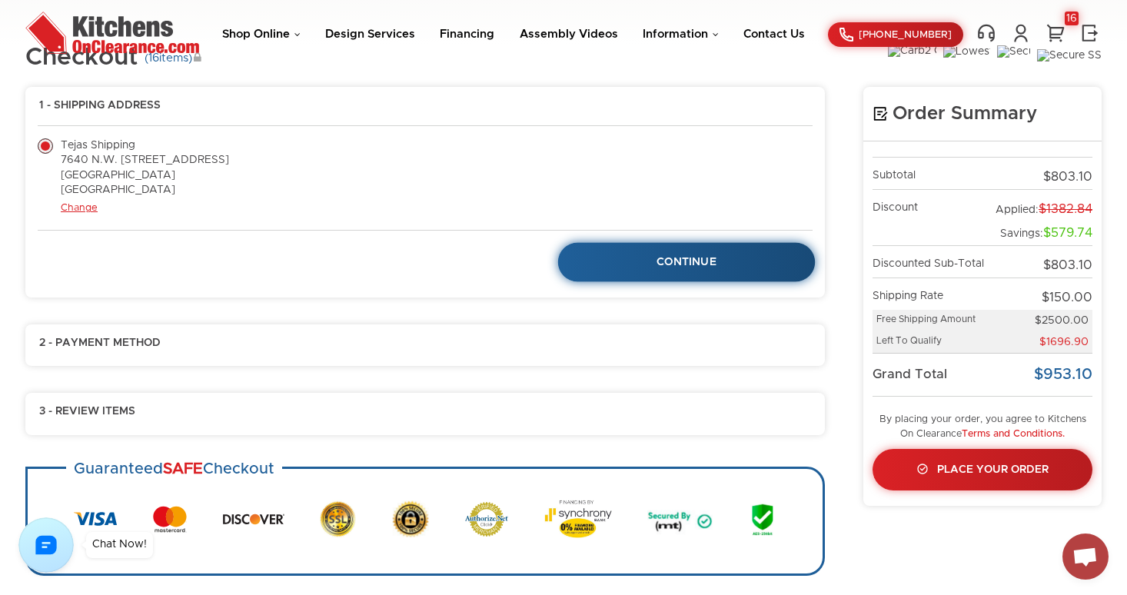
click at [641, 261] on link "Continue" at bounding box center [687, 262] width 258 height 39
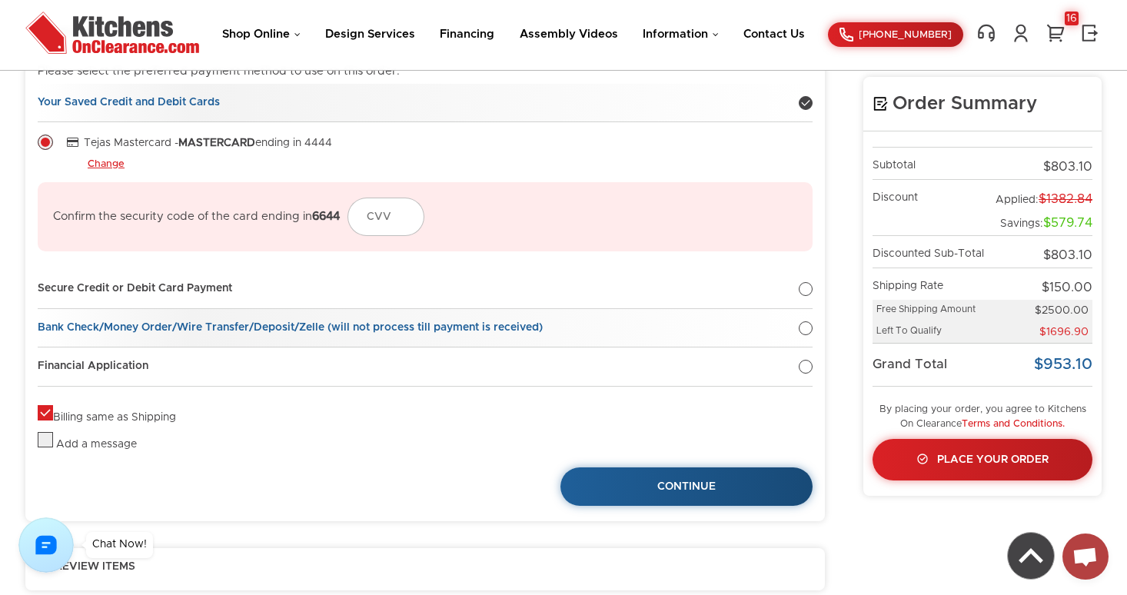
scroll to position [195, 0]
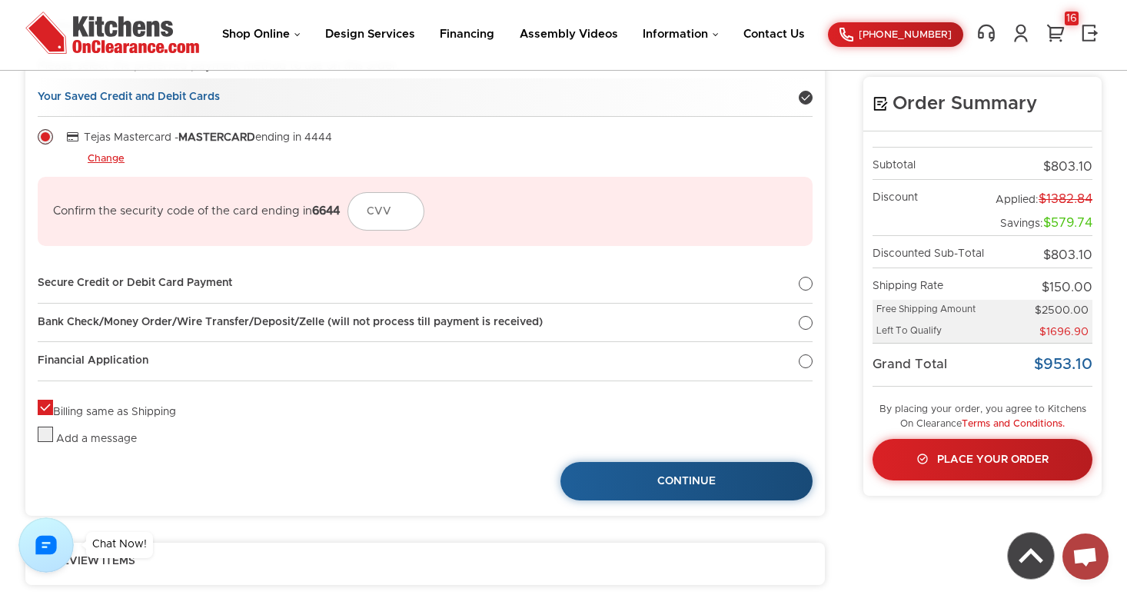
click at [52, 407] on label "Billing same as Shipping" at bounding box center [107, 412] width 138 height 11
checkbox input "false"
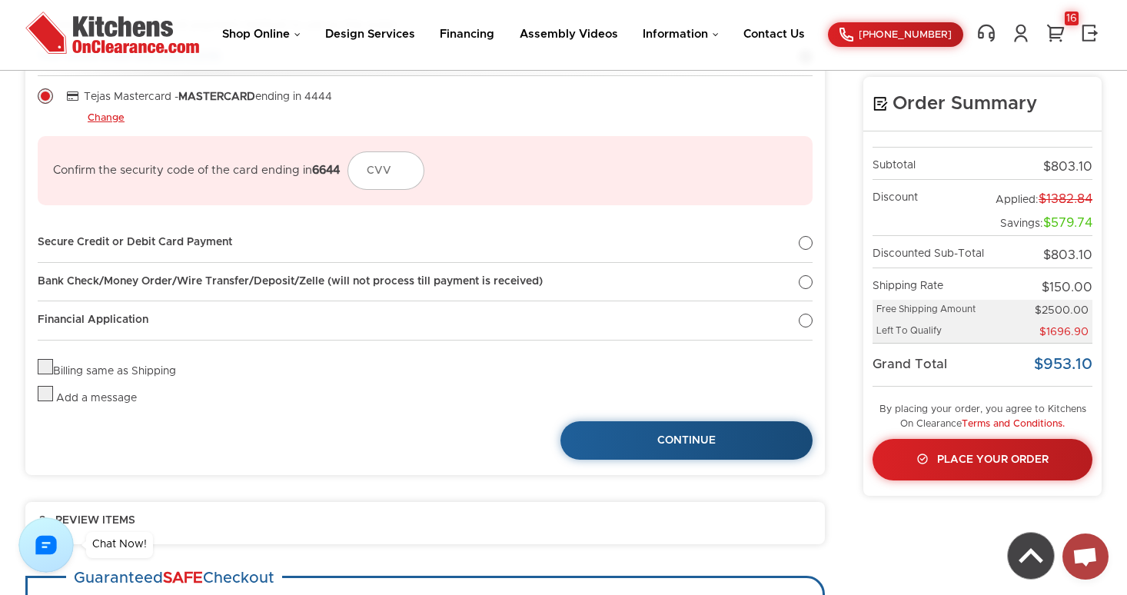
scroll to position [135, 0]
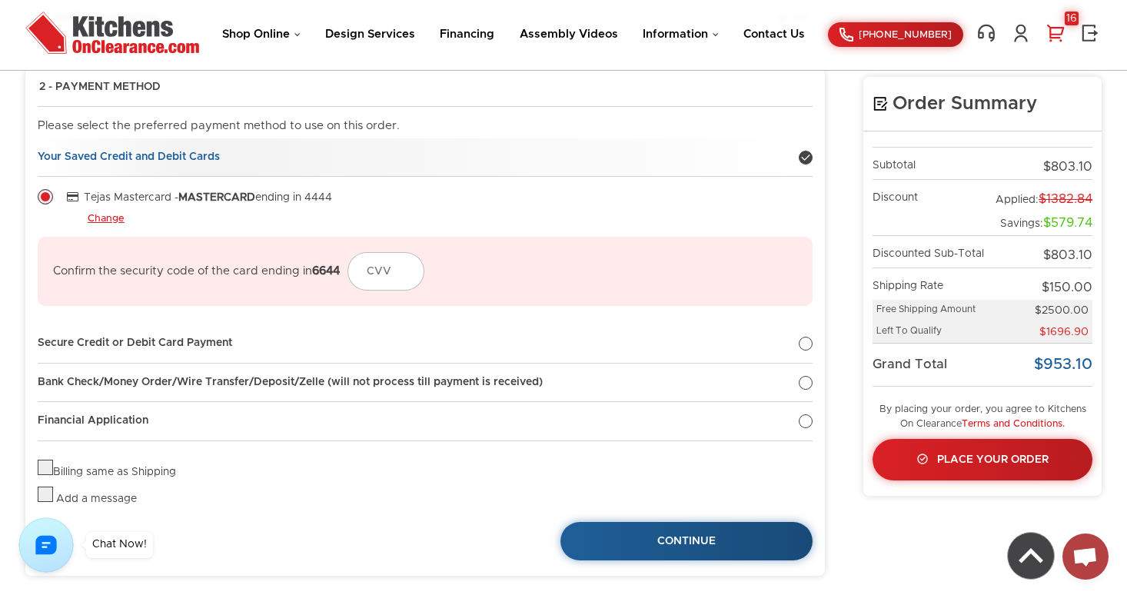
click at [1057, 25] on link "16" at bounding box center [1055, 33] width 23 height 20
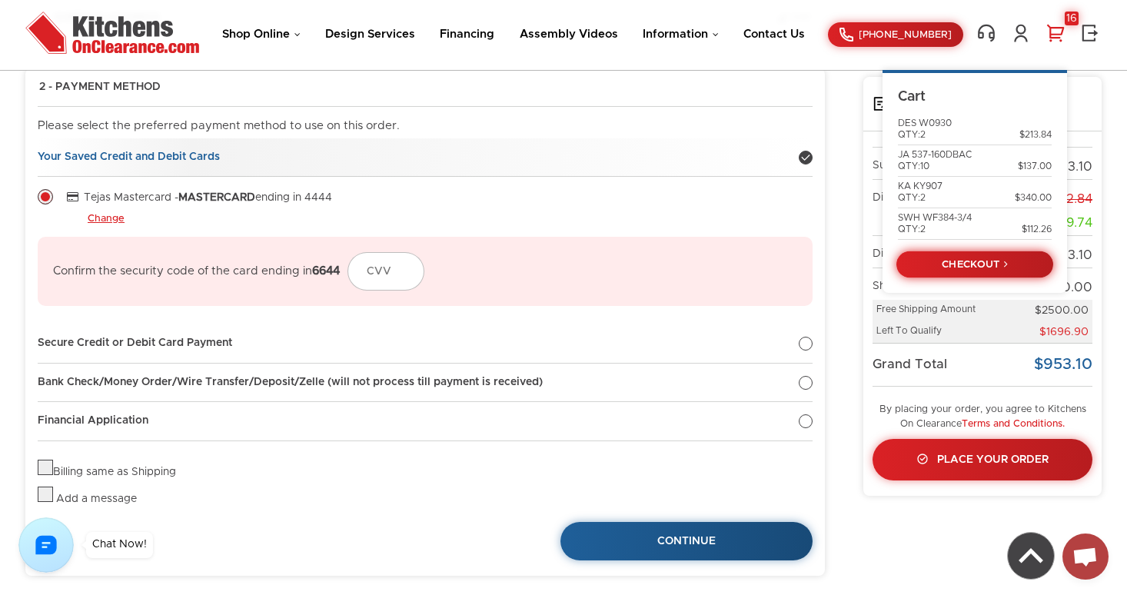
click at [991, 253] on link "CHECKOUT" at bounding box center [975, 264] width 157 height 27
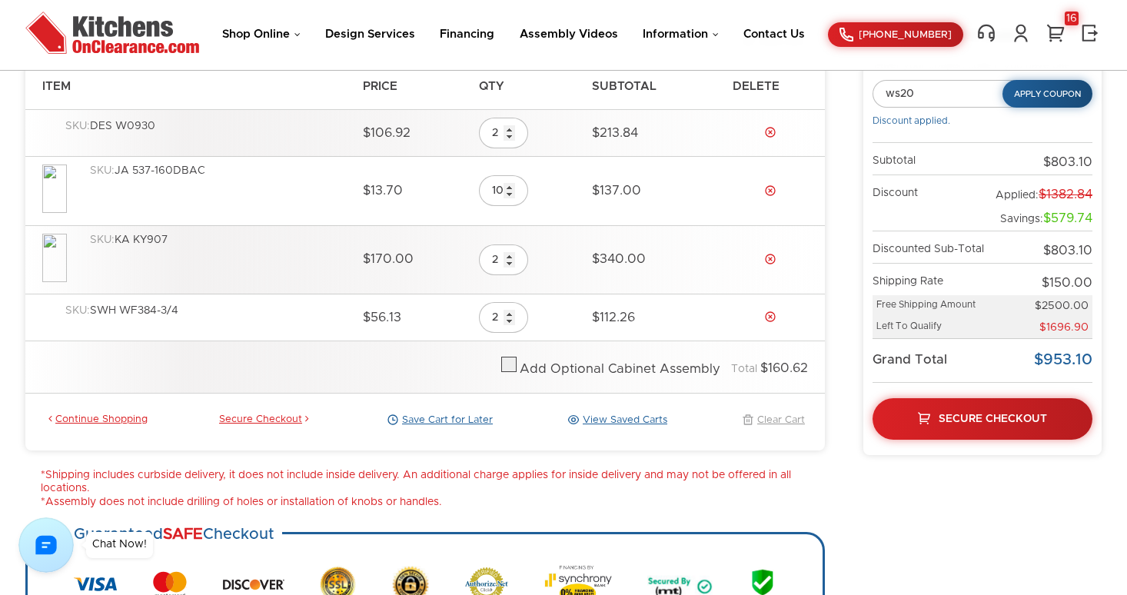
scroll to position [238, 0]
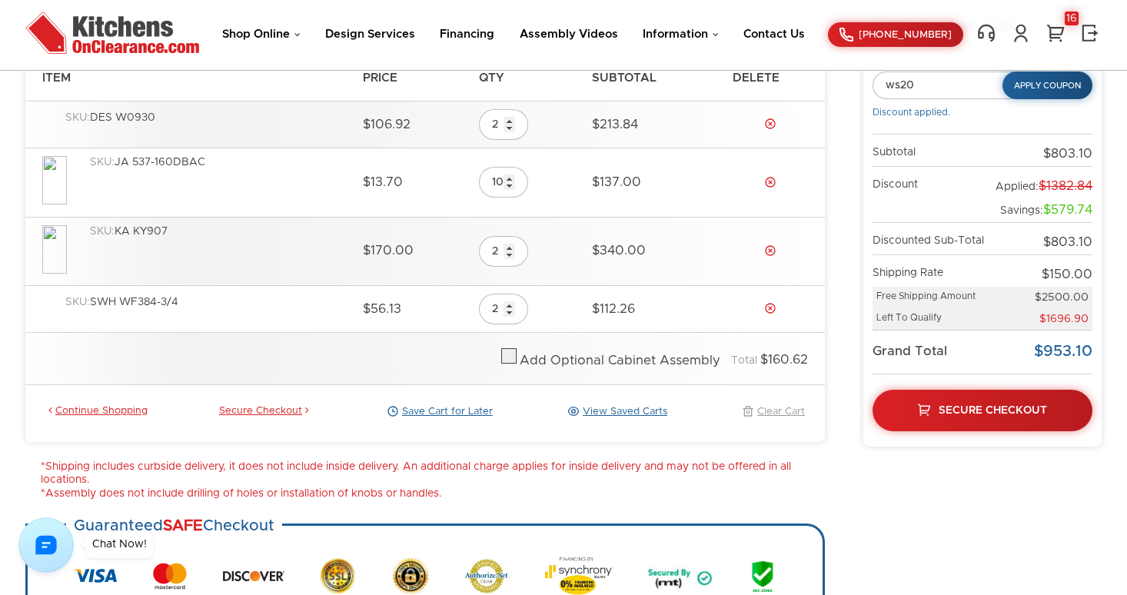
click at [585, 366] on div "Add Optional Cabinet Assembly" at bounding box center [620, 361] width 201 height 16
click at [515, 360] on label at bounding box center [508, 360] width 15 height 11
checkbox input "true"
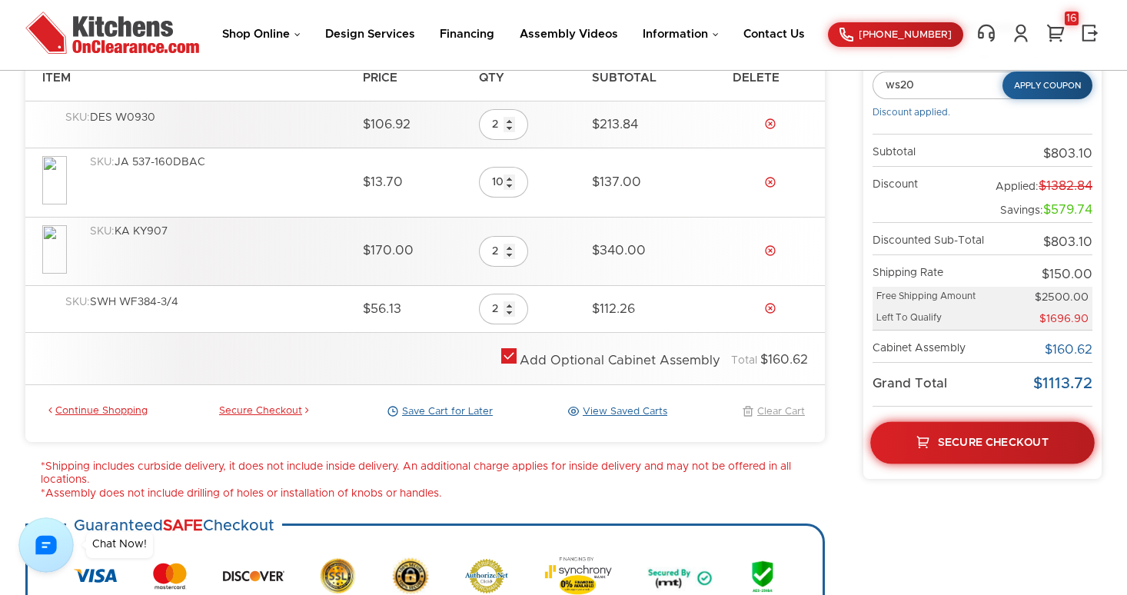
click at [920, 425] on link "Secure Checkout" at bounding box center [983, 442] width 225 height 42
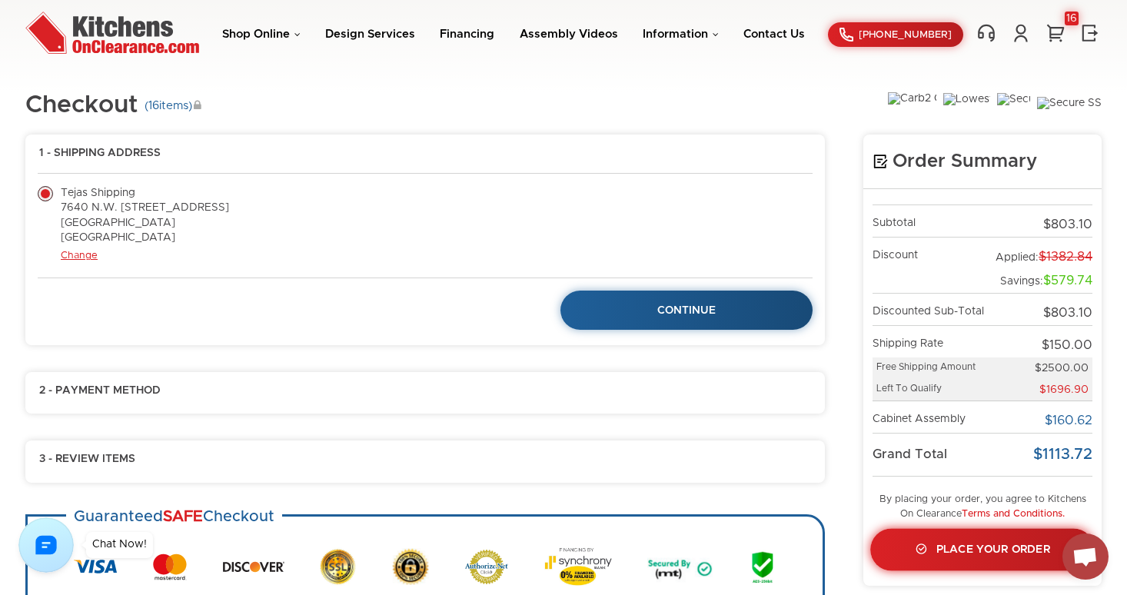
click at [996, 547] on span "Place Your Order" at bounding box center [994, 549] width 114 height 11
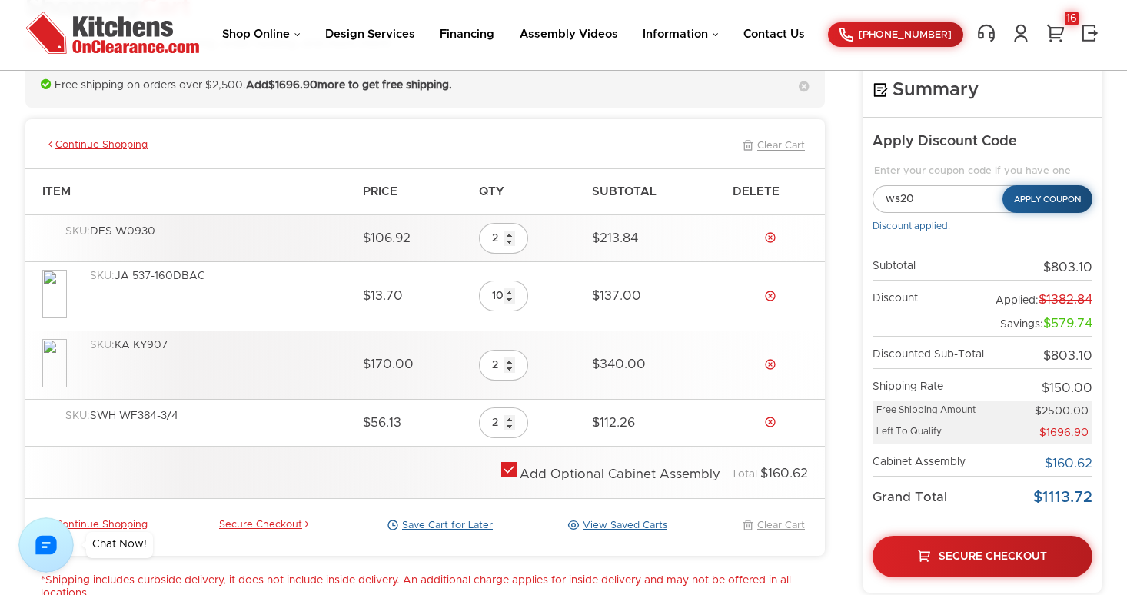
scroll to position [125, 0]
